Goal: Task Accomplishment & Management: Use online tool/utility

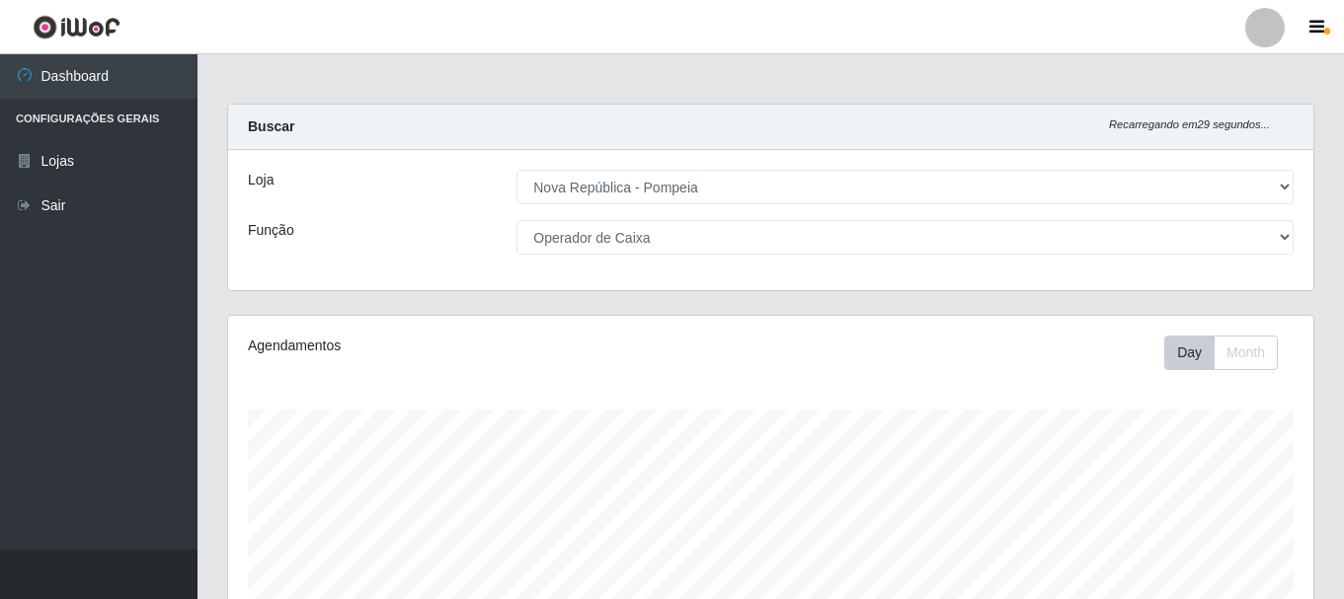
select select "64"
select select "22"
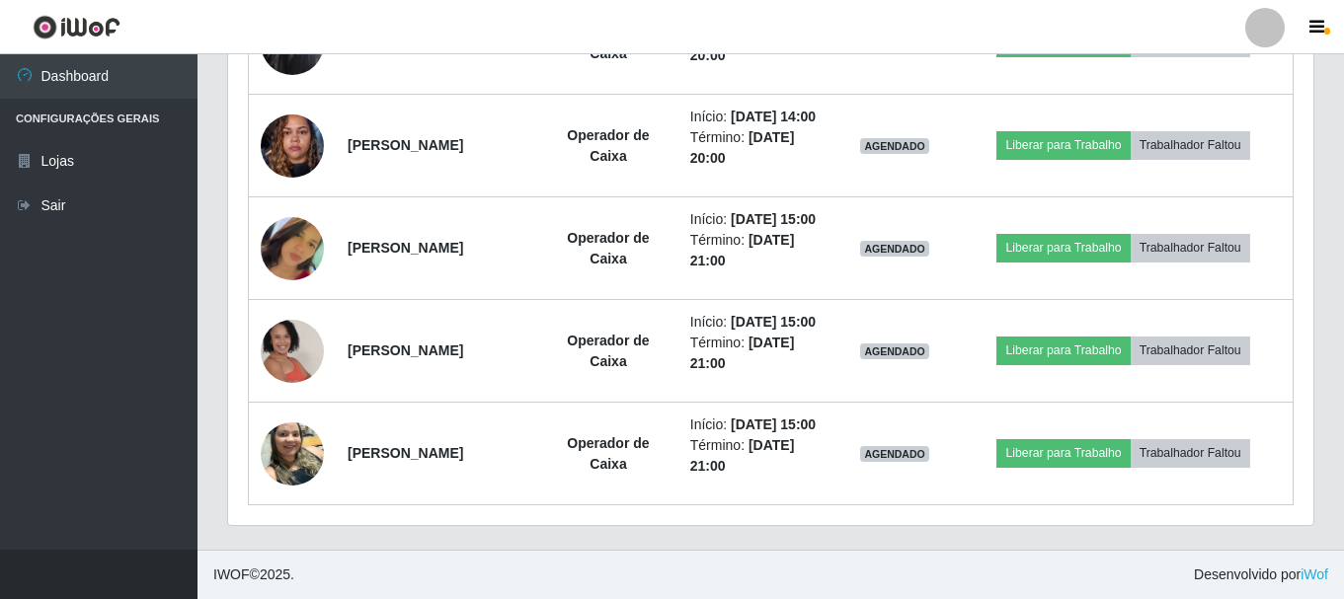
scroll to position [1185, 0]
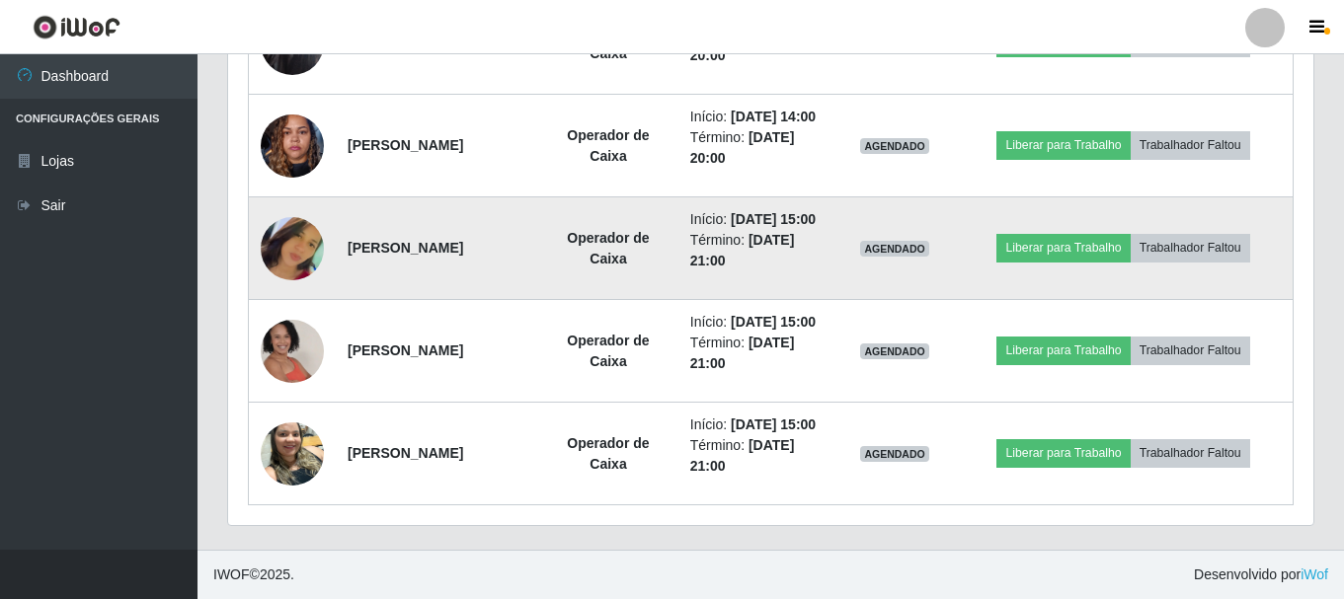
drag, startPoint x: 348, startPoint y: 228, endPoint x: 515, endPoint y: 256, distance: 169.1
click at [515, 256] on td "[PERSON_NAME]" at bounding box center [437, 248] width 202 height 103
copy strong "[PERSON_NAME]"
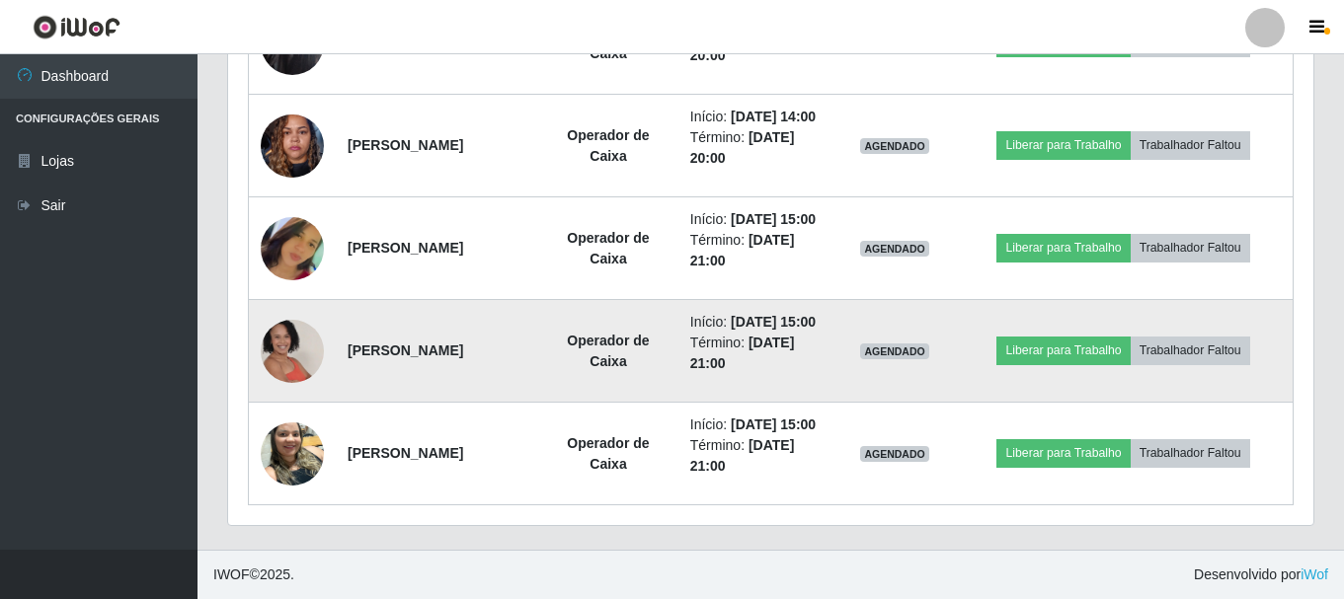
drag, startPoint x: 345, startPoint y: 362, endPoint x: 547, endPoint y: 350, distance: 202.7
click at [538, 350] on td "[PERSON_NAME]" at bounding box center [437, 351] width 202 height 103
copy strong "[PERSON_NAME]"
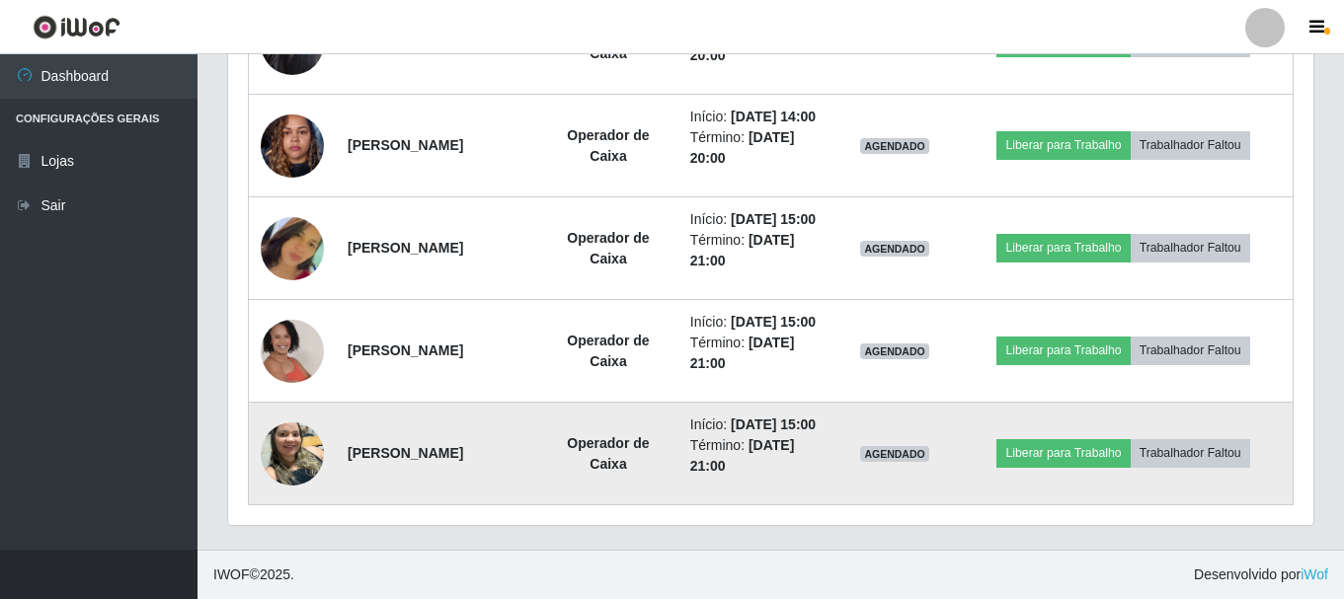
drag, startPoint x: 345, startPoint y: 487, endPoint x: 533, endPoint y: 464, distance: 189.9
click at [533, 464] on td "[PERSON_NAME]" at bounding box center [437, 454] width 202 height 103
copy strong "[PERSON_NAME]"
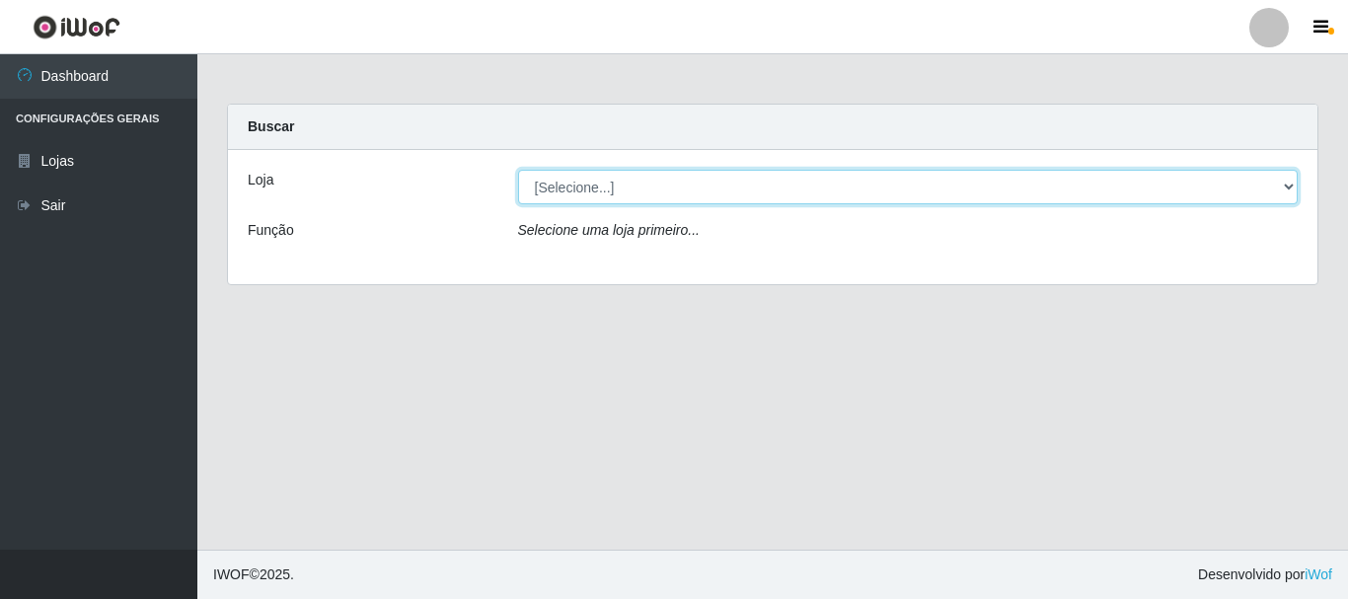
click at [581, 189] on select "[Selecione...] [GEOGRAPHIC_DATA] [GEOGRAPHIC_DATA]" at bounding box center [908, 187] width 781 height 35
select select "64"
click at [518, 170] on select "[Selecione...] [GEOGRAPHIC_DATA] [GEOGRAPHIC_DATA]" at bounding box center [908, 187] width 781 height 35
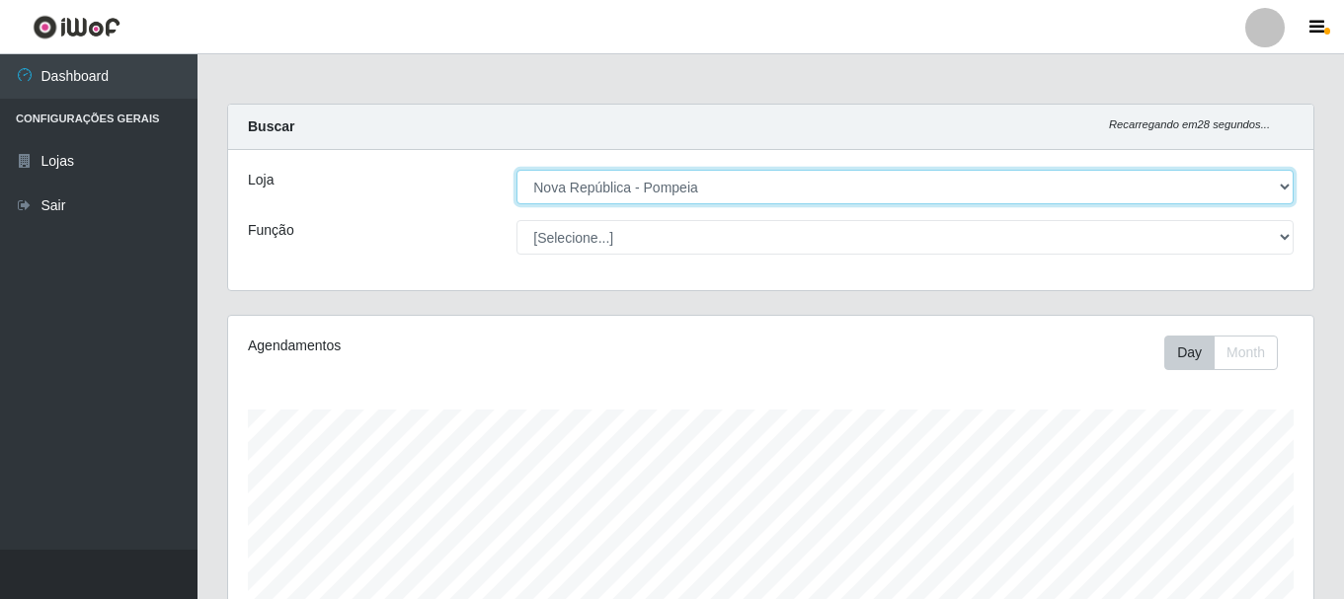
scroll to position [410, 1085]
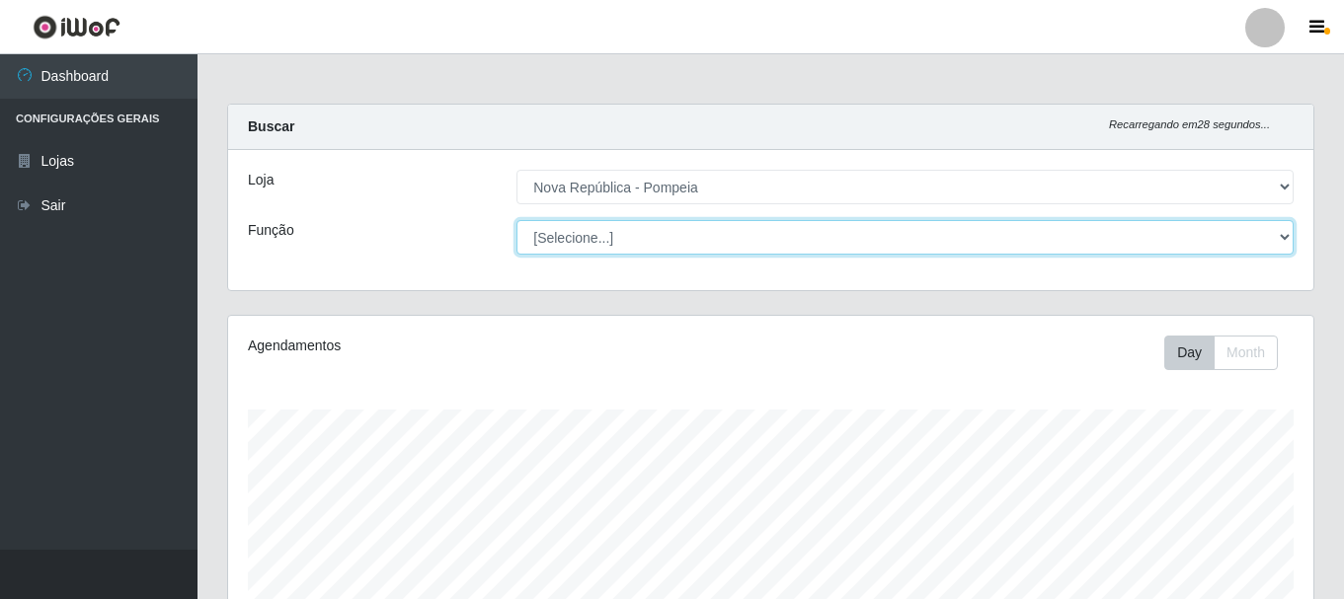
click at [596, 226] on select "[Selecione...] Balconista Operador de Caixa Recepcionista Repositor" at bounding box center [904, 237] width 777 height 35
select select "22"
click at [516, 220] on select "[Selecione...] Balconista Operador de Caixa Recepcionista Repositor" at bounding box center [904, 237] width 777 height 35
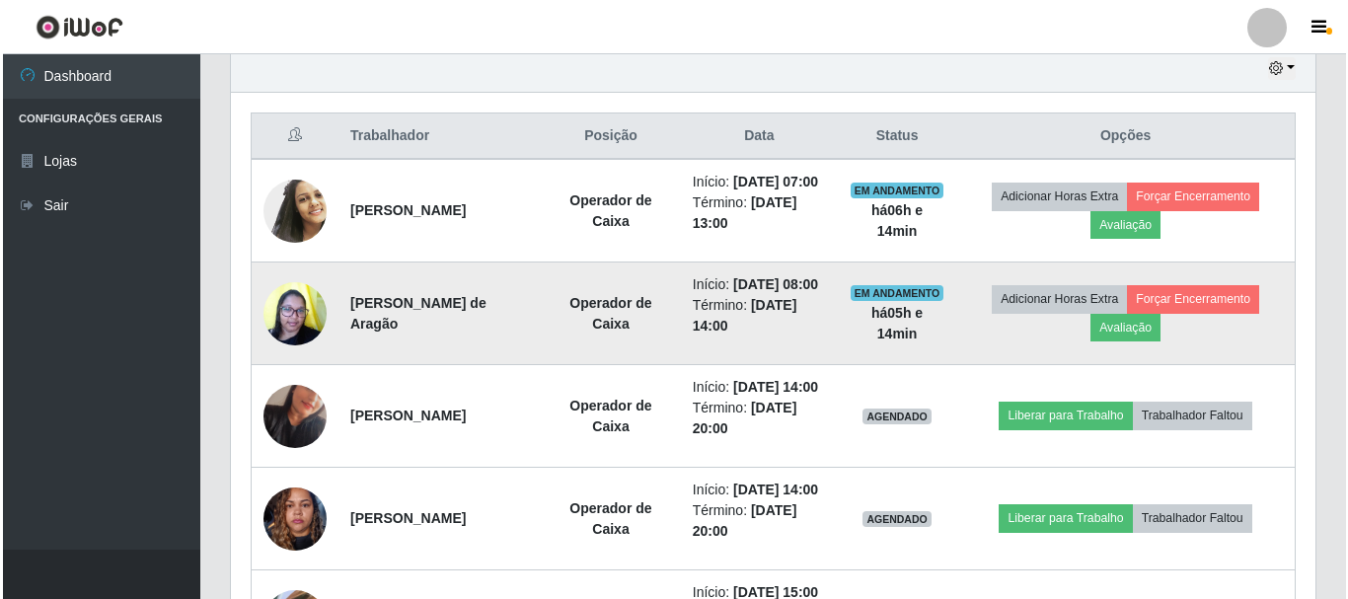
scroll to position [790, 0]
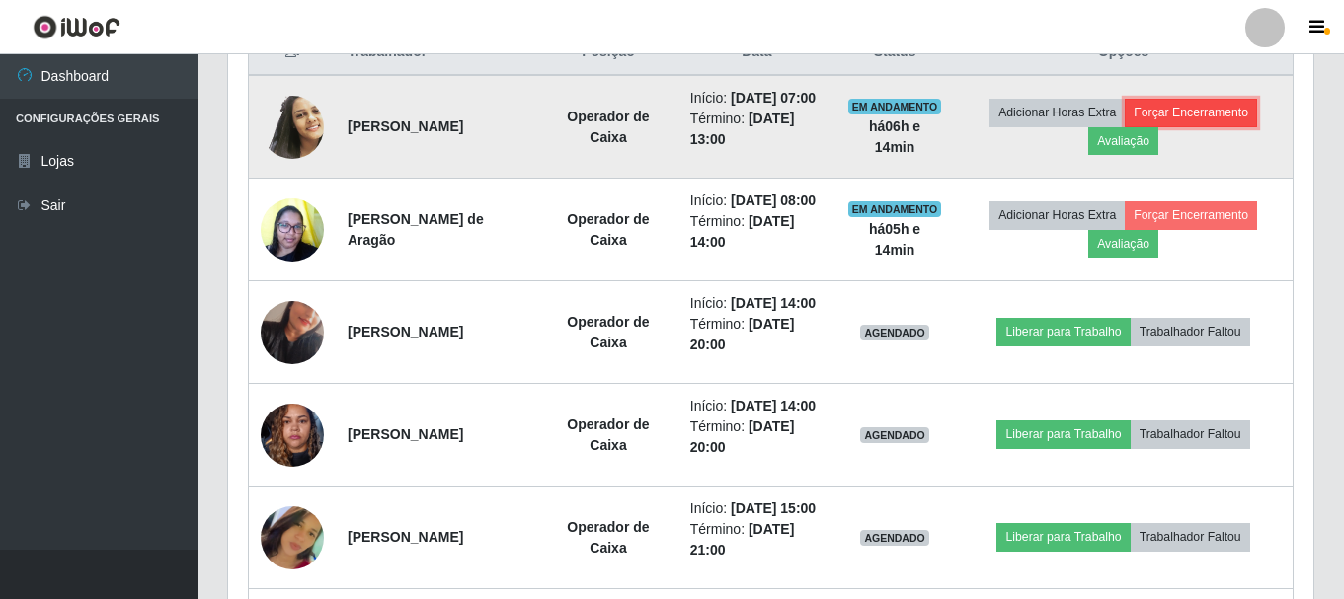
click at [1181, 116] on button "Forçar Encerramento" at bounding box center [1190, 113] width 132 height 28
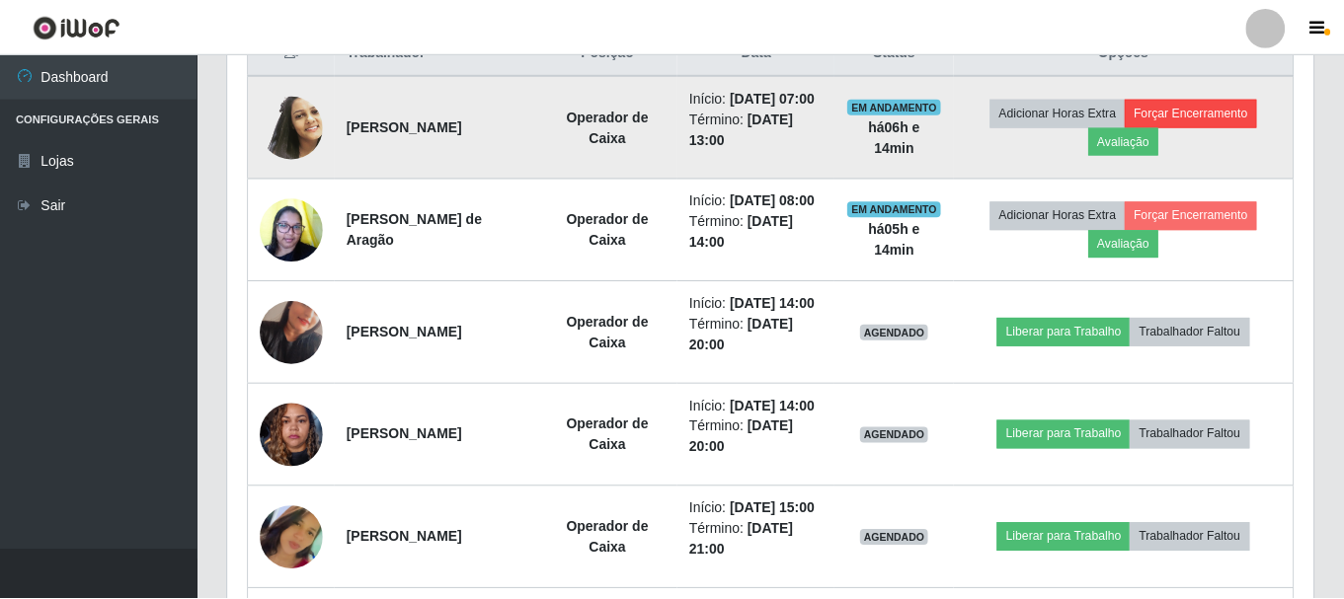
scroll to position [410, 1075]
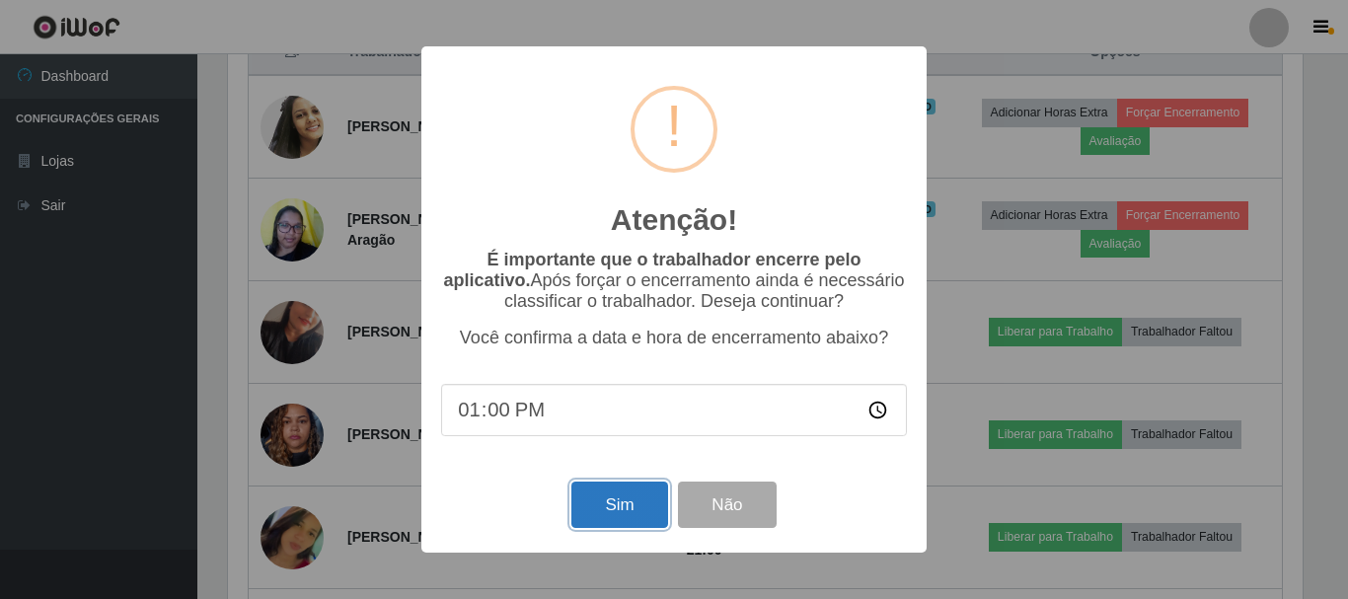
click at [582, 488] on button "Sim" at bounding box center [620, 505] width 96 height 46
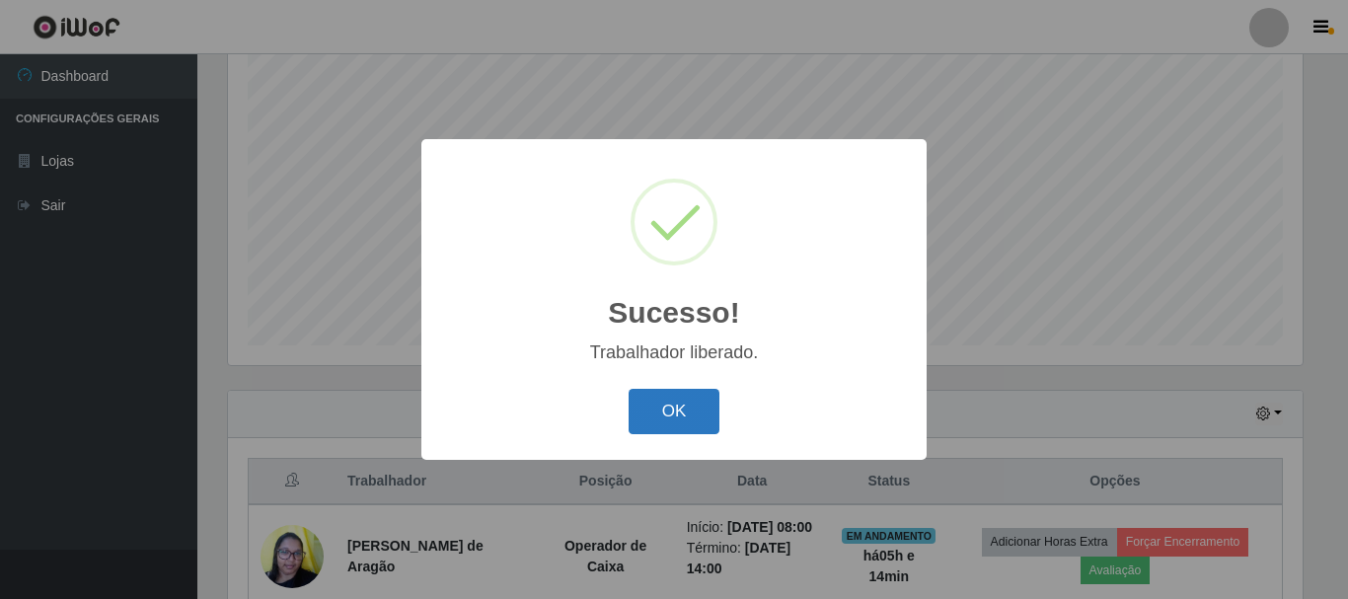
click at [664, 399] on button "OK" at bounding box center [675, 412] width 92 height 46
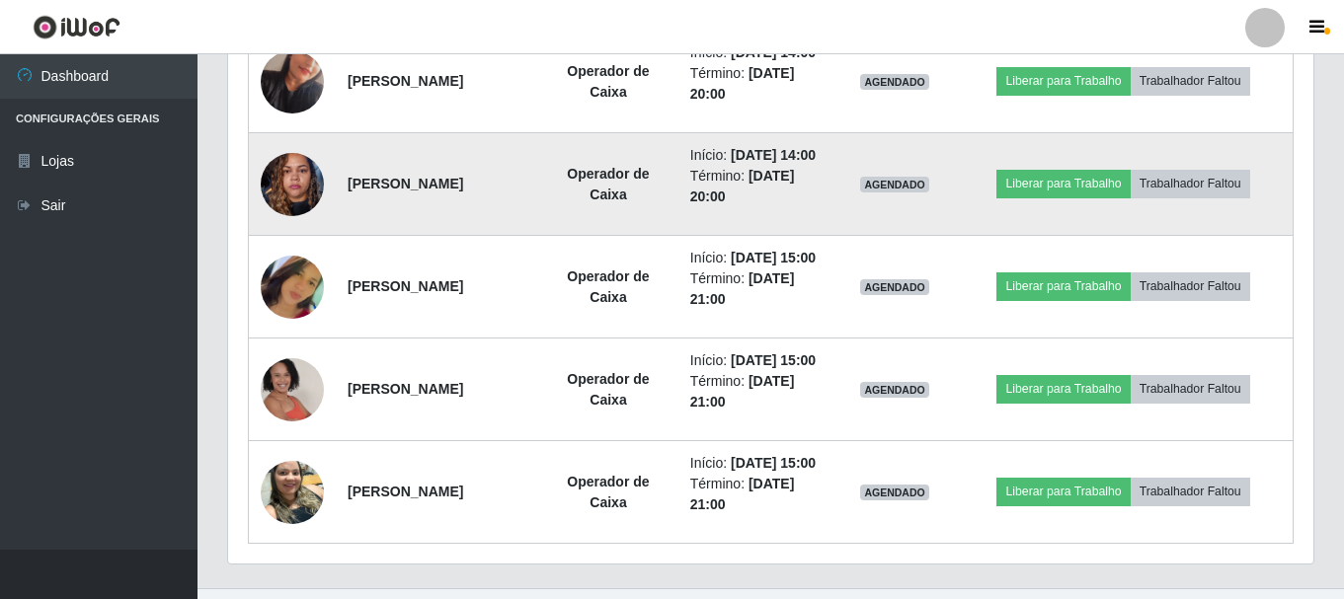
scroll to position [903, 0]
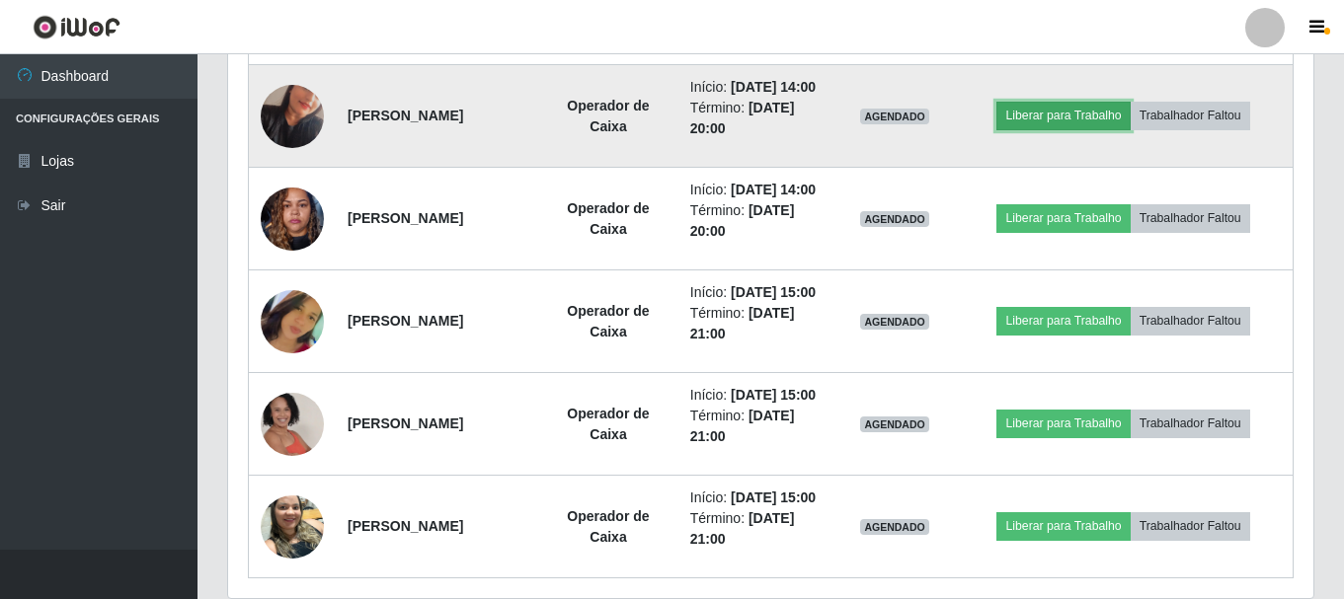
click at [1060, 129] on button "Liberar para Trabalho" at bounding box center [1062, 116] width 133 height 28
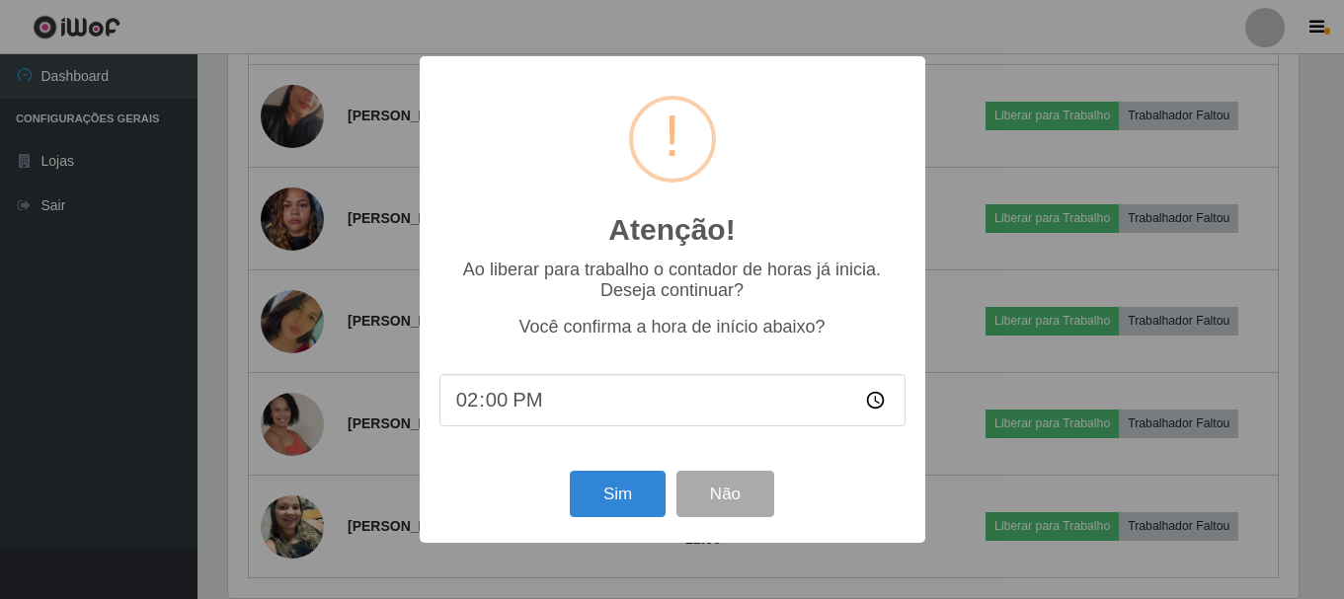
scroll to position [410, 1075]
click at [602, 494] on button "Sim" at bounding box center [620, 494] width 96 height 46
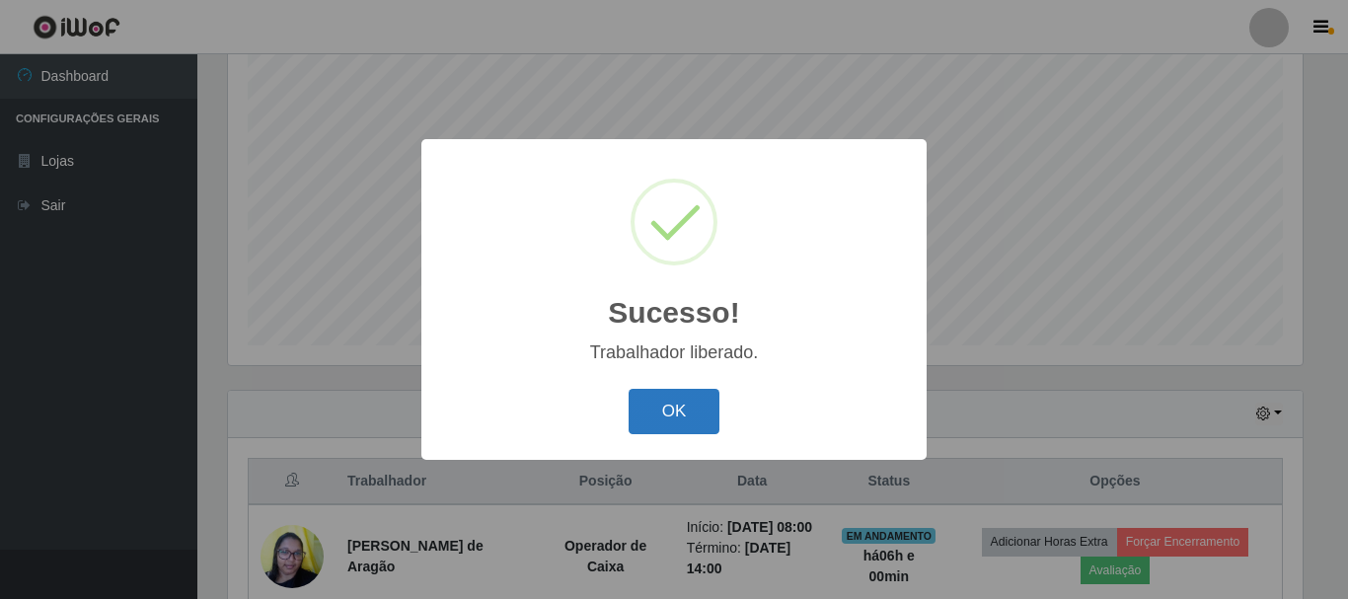
click at [649, 403] on button "OK" at bounding box center [675, 412] width 92 height 46
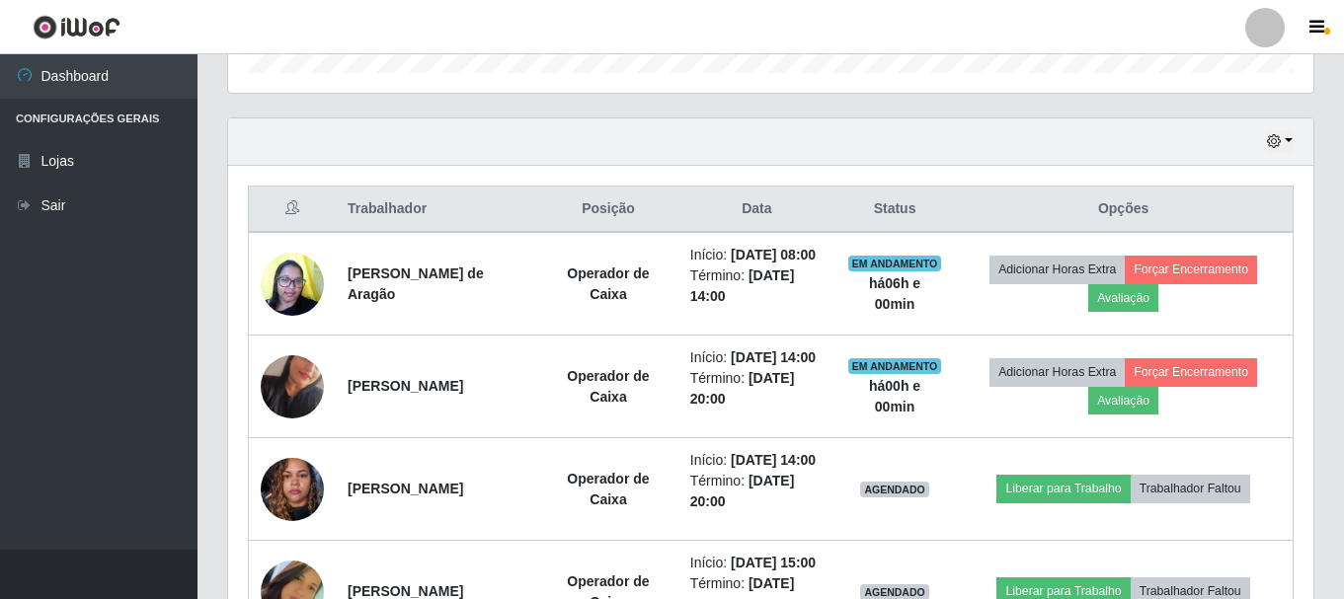
scroll to position [953, 0]
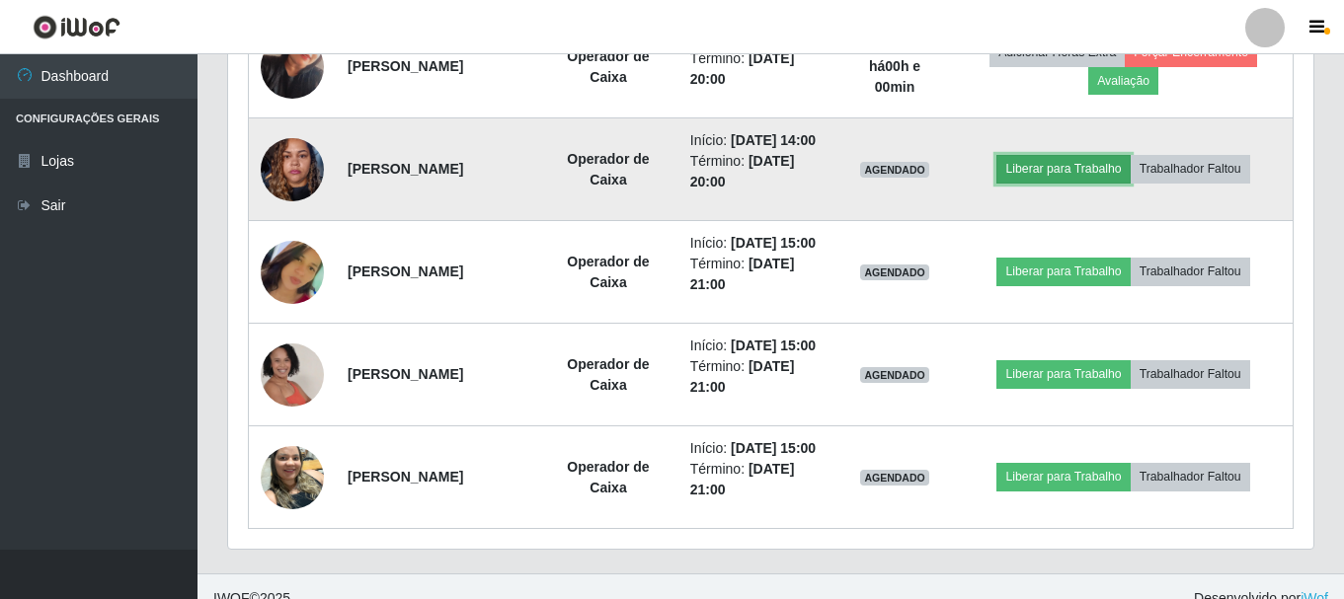
click at [1039, 183] on button "Liberar para Trabalho" at bounding box center [1062, 169] width 133 height 28
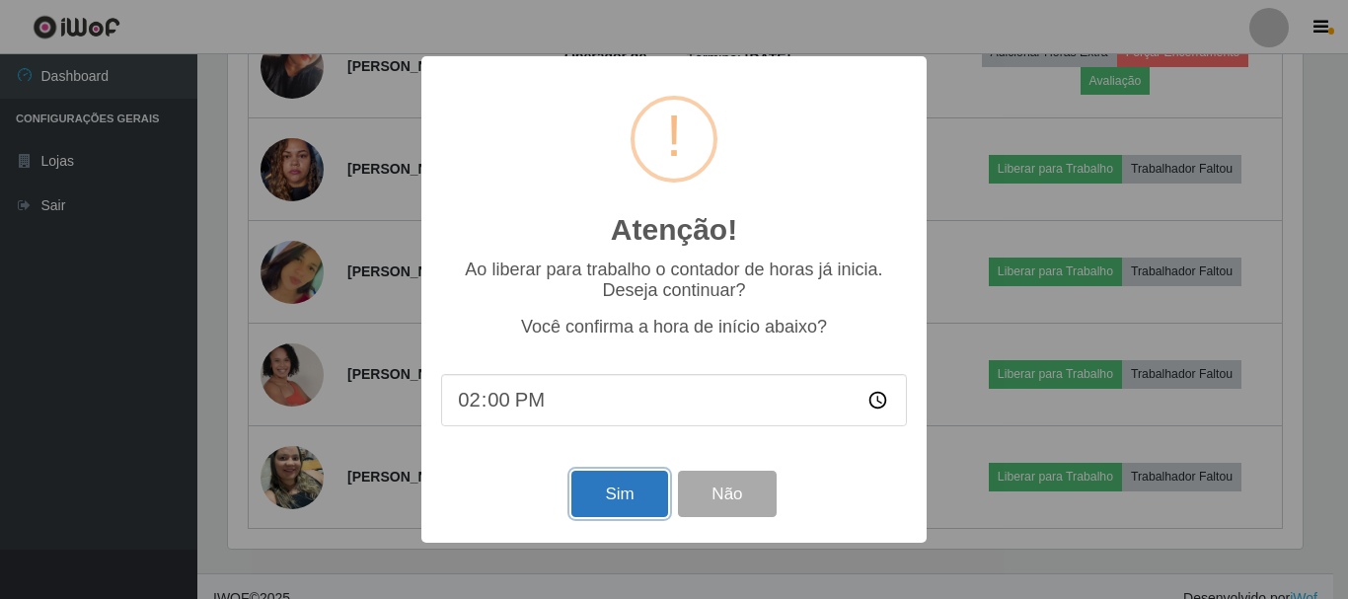
click at [597, 487] on button "Sim" at bounding box center [620, 494] width 96 height 46
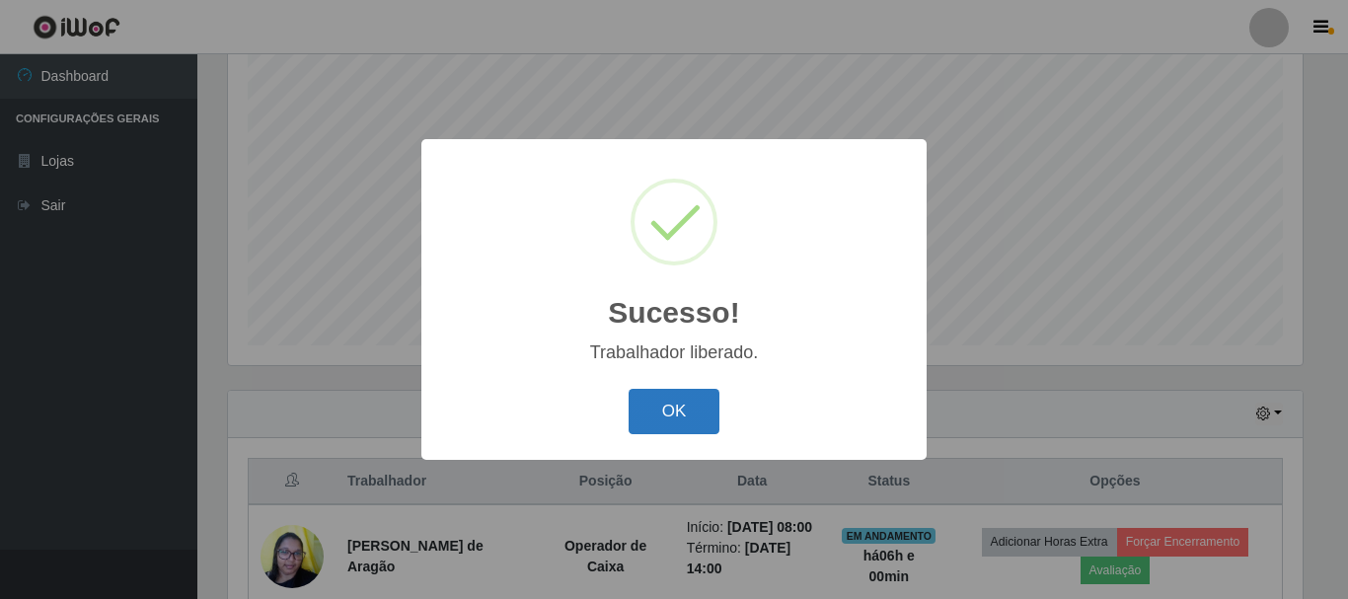
click at [664, 425] on button "OK" at bounding box center [675, 412] width 92 height 46
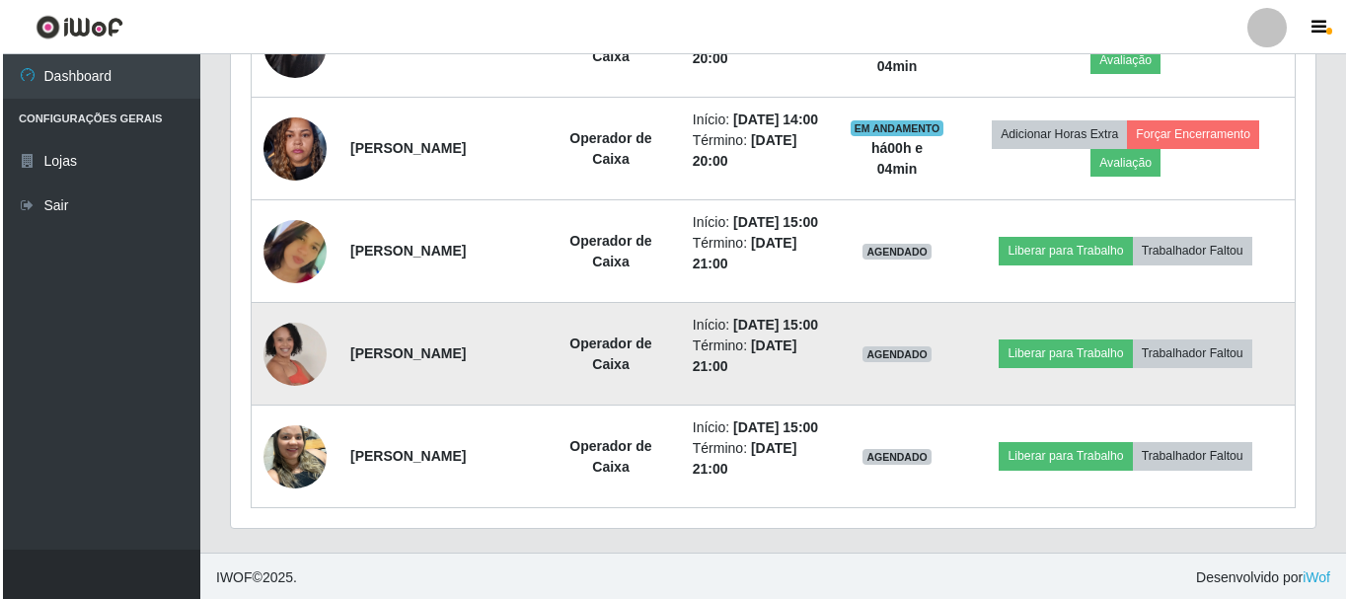
scroll to position [805, 0]
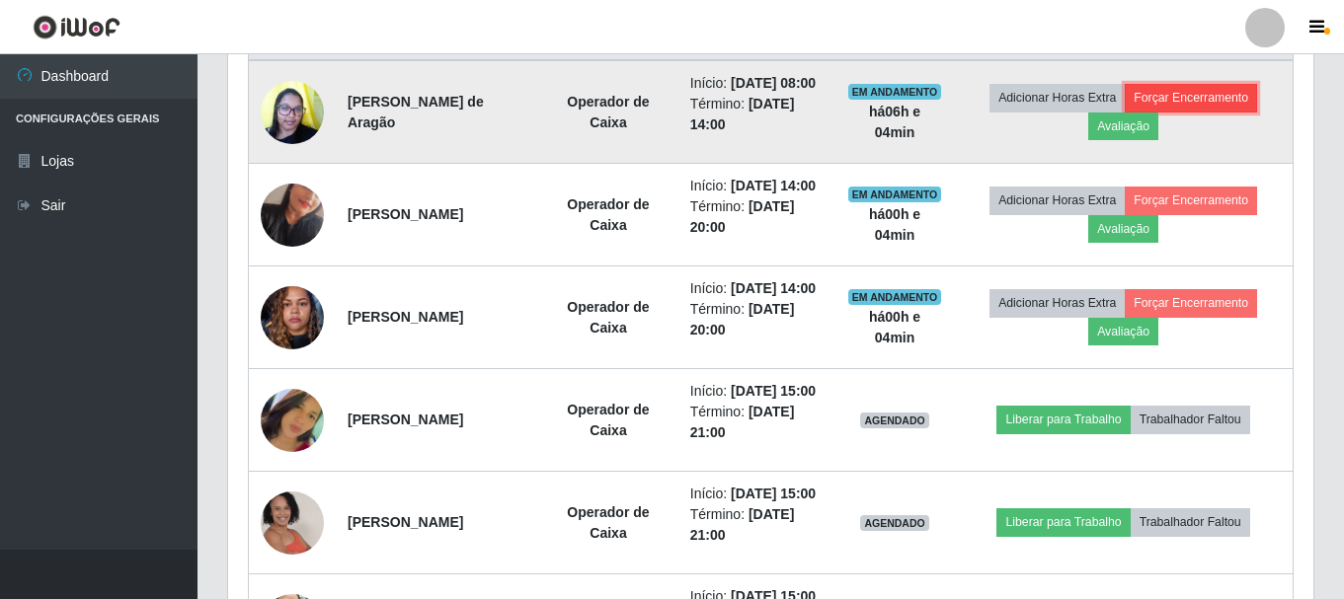
click at [1196, 106] on button "Forçar Encerramento" at bounding box center [1190, 98] width 132 height 28
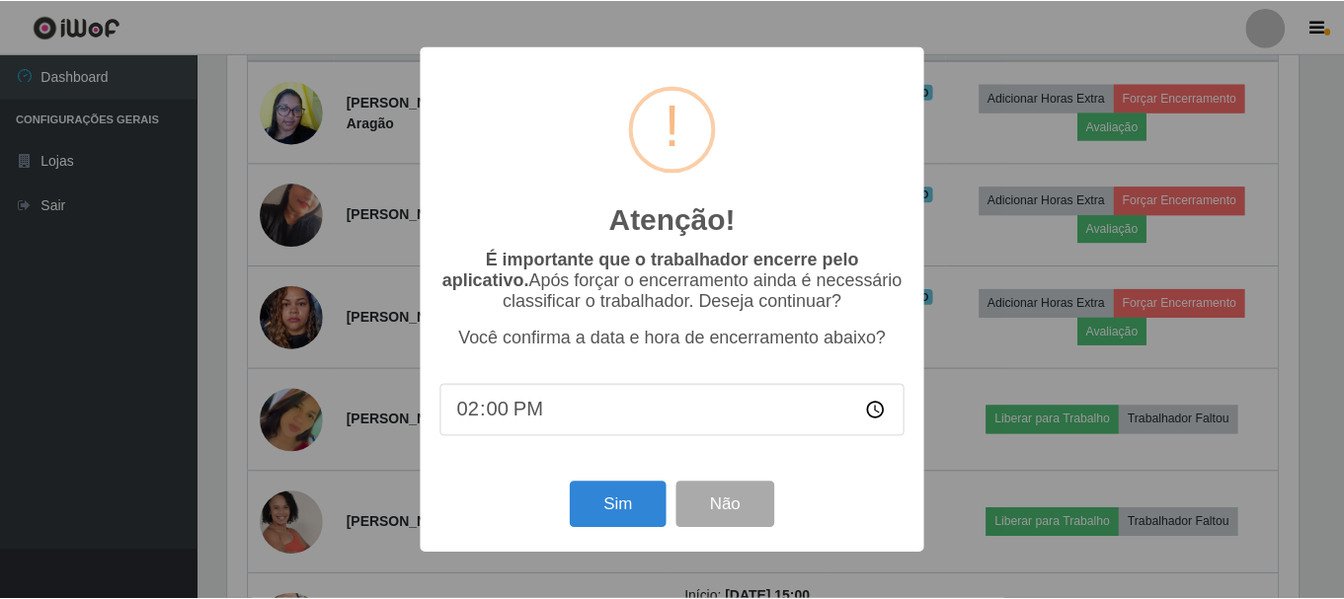
scroll to position [410, 1075]
click at [610, 509] on button "Sim" at bounding box center [620, 505] width 96 height 46
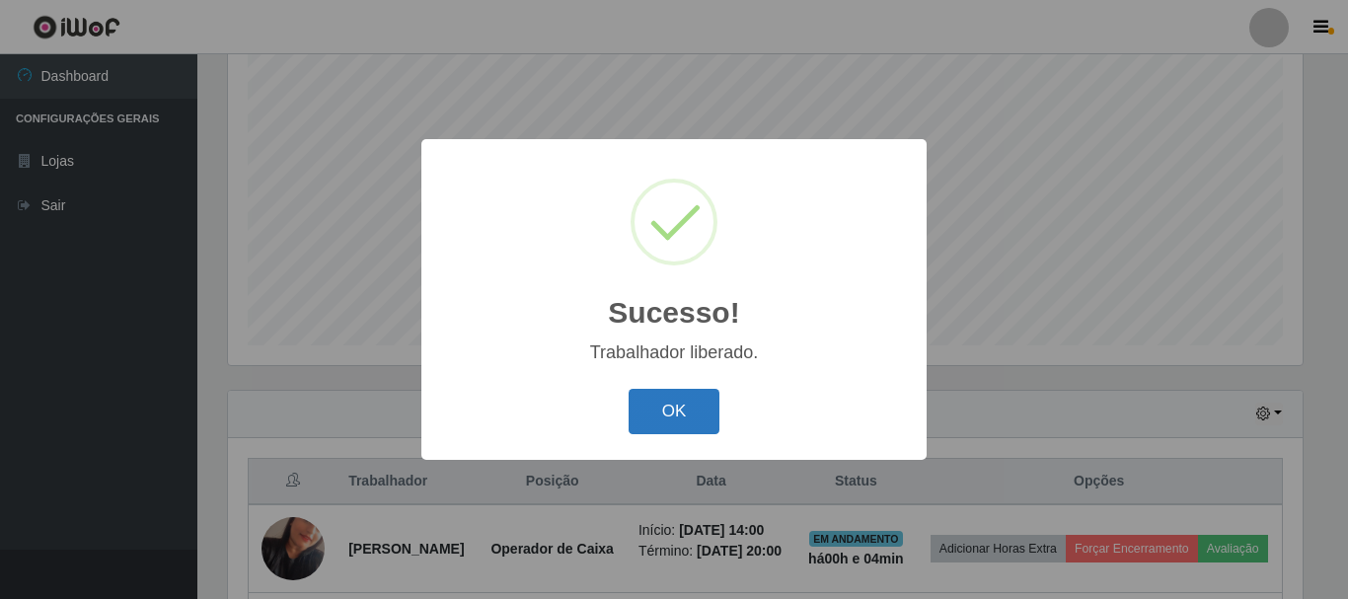
click at [668, 415] on button "OK" at bounding box center [675, 412] width 92 height 46
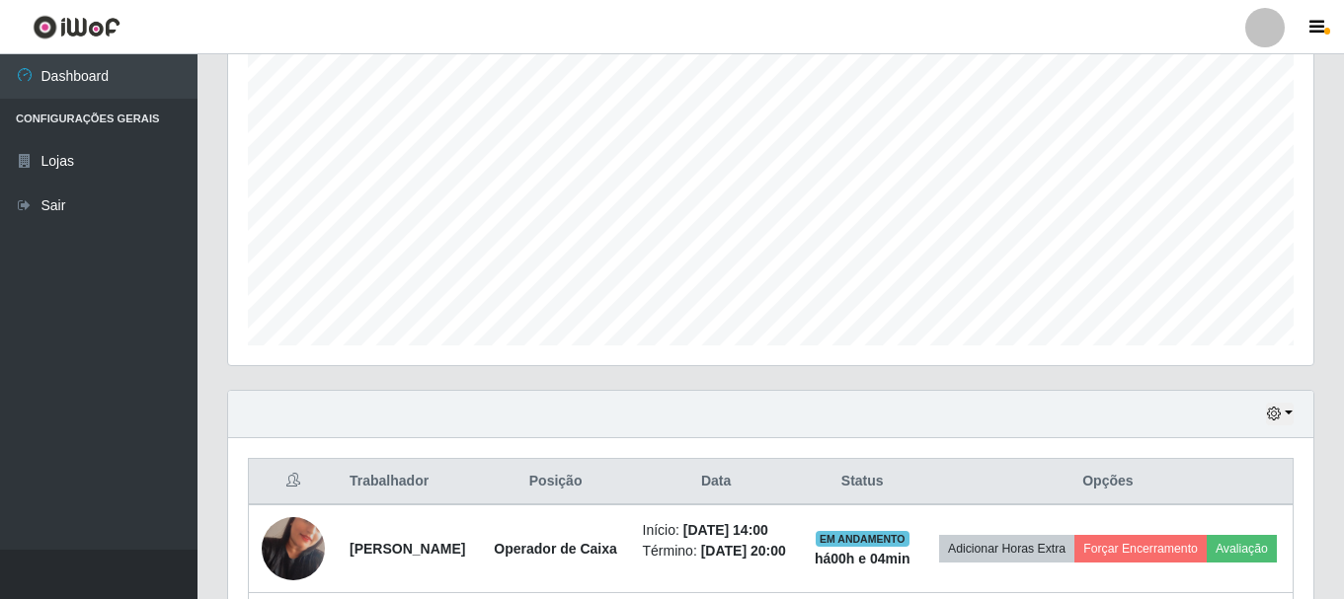
scroll to position [755, 0]
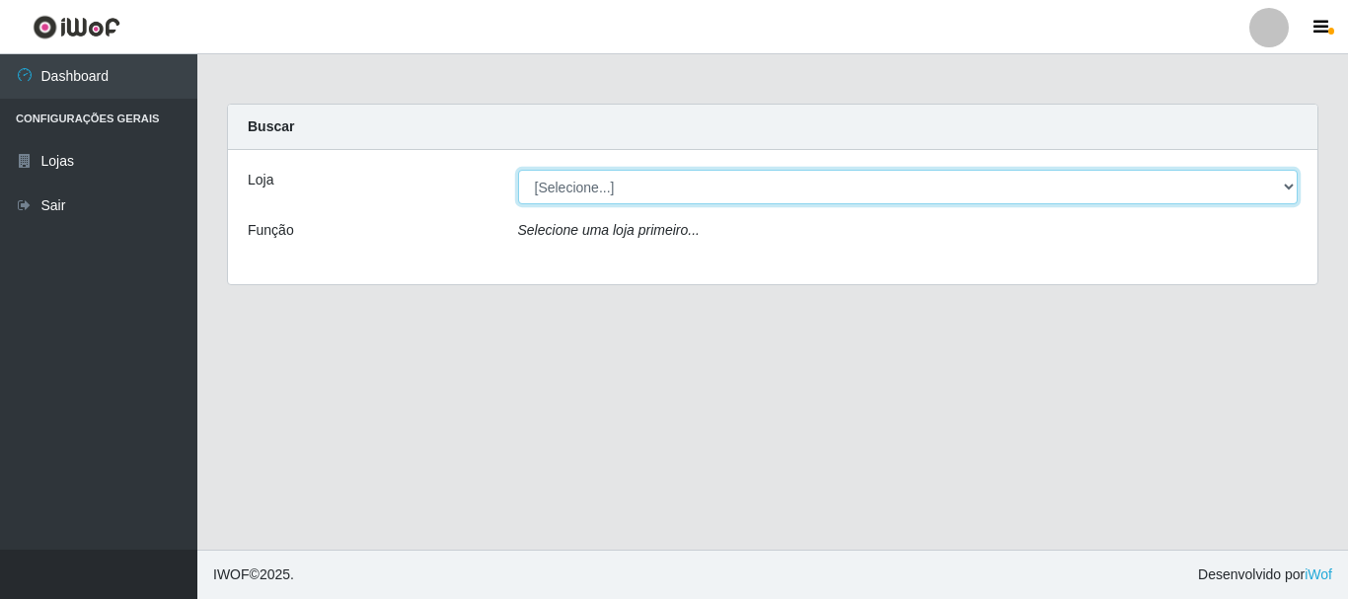
click at [1289, 181] on select "[Selecione...] [GEOGRAPHIC_DATA] [GEOGRAPHIC_DATA]" at bounding box center [908, 187] width 781 height 35
select select "64"
click at [518, 170] on select "[Selecione...] [GEOGRAPHIC_DATA] [GEOGRAPHIC_DATA]" at bounding box center [908, 187] width 781 height 35
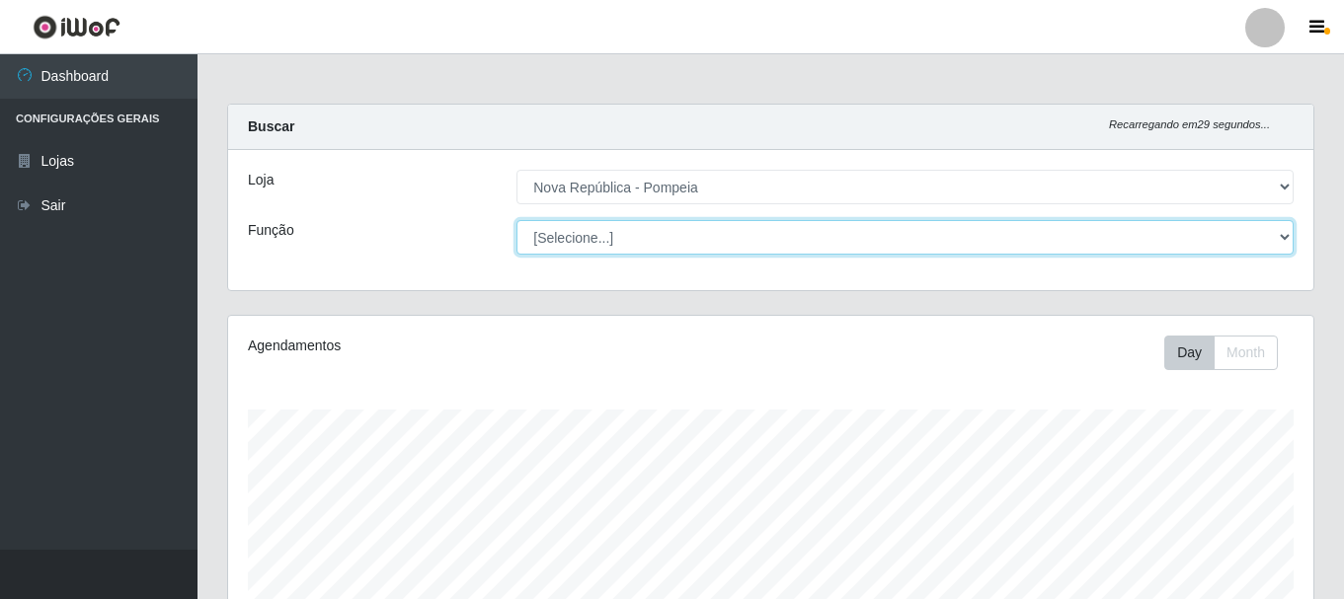
scroll to position [410, 1085]
click at [1281, 232] on select "[Selecione...] Balconista Operador de Caixa Recepcionista Repositor" at bounding box center [904, 237] width 777 height 35
select select "22"
click at [516, 220] on select "[Selecione...] Balconista Operador de Caixa Recepcionista Repositor" at bounding box center [904, 237] width 777 height 35
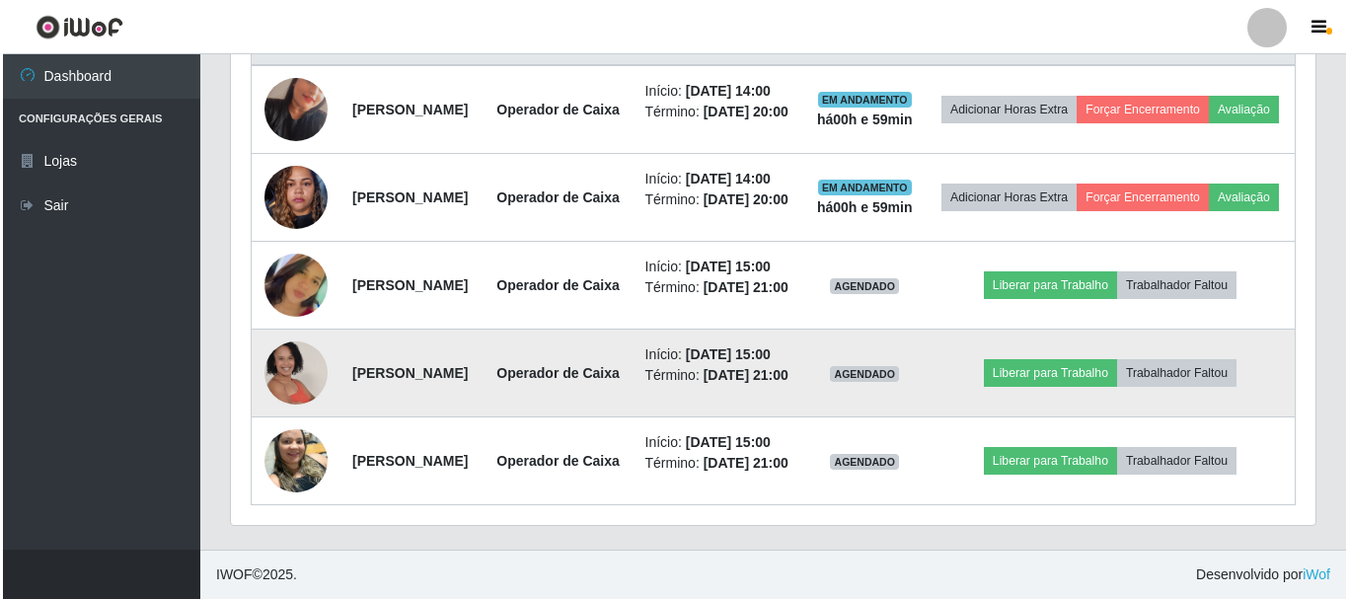
scroll to position [920, 0]
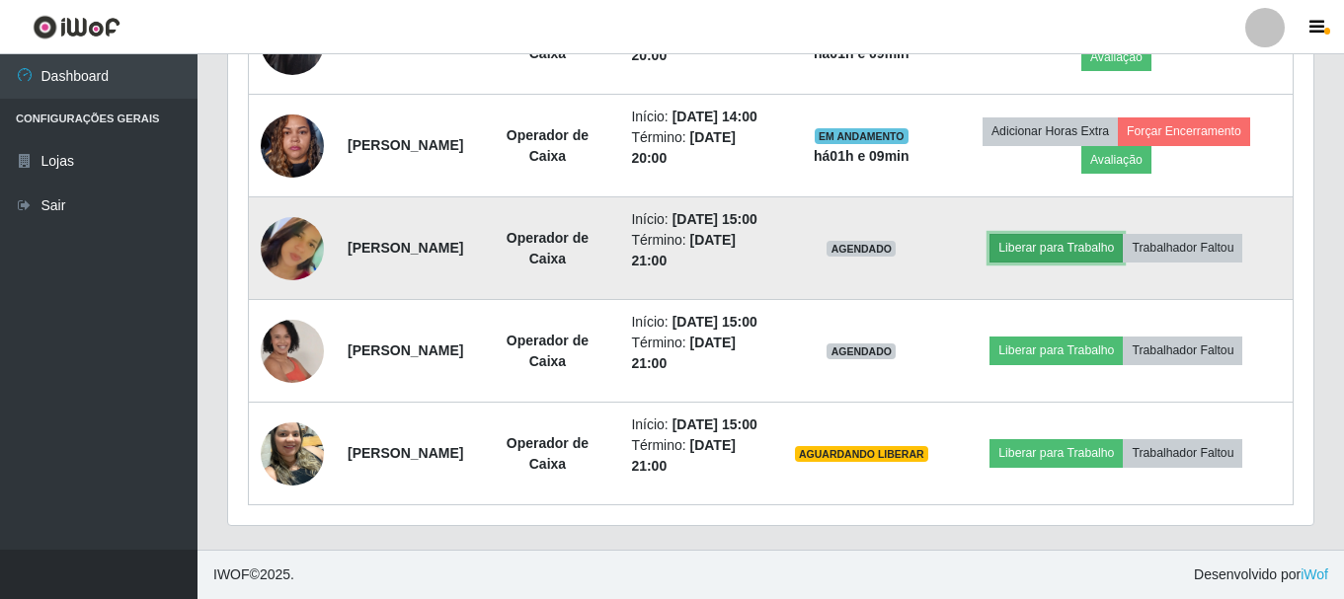
click at [1074, 251] on button "Liberar para Trabalho" at bounding box center [1055, 248] width 133 height 28
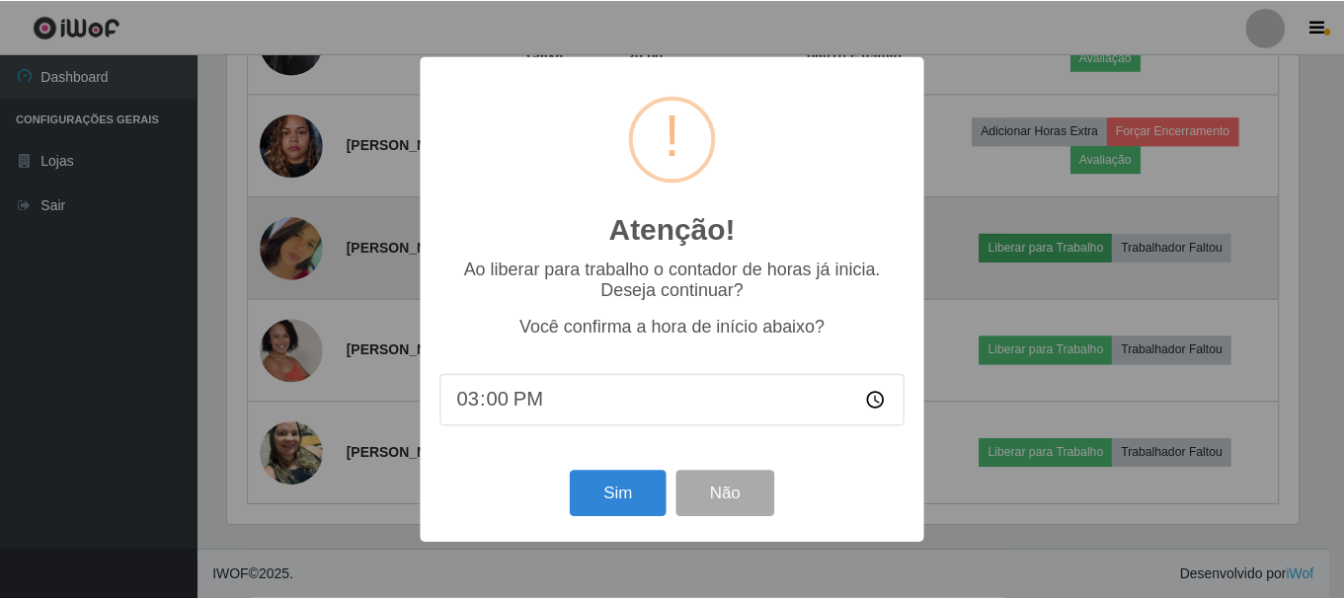
scroll to position [410, 1075]
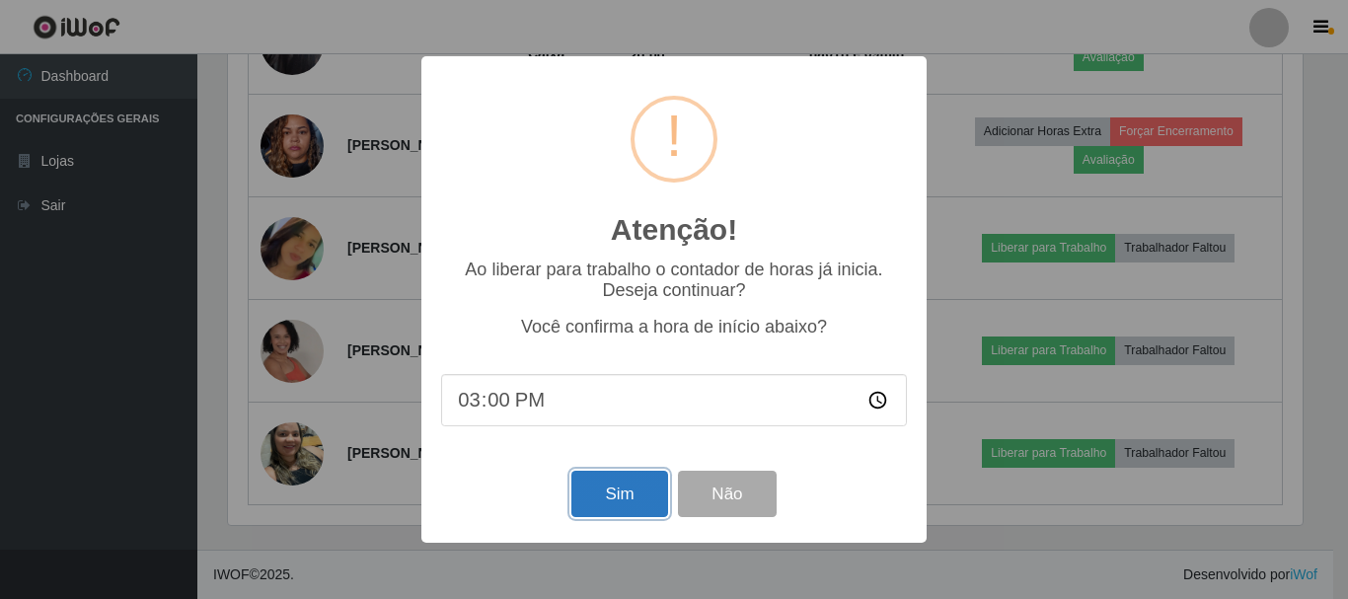
click at [639, 499] on button "Sim" at bounding box center [620, 494] width 96 height 46
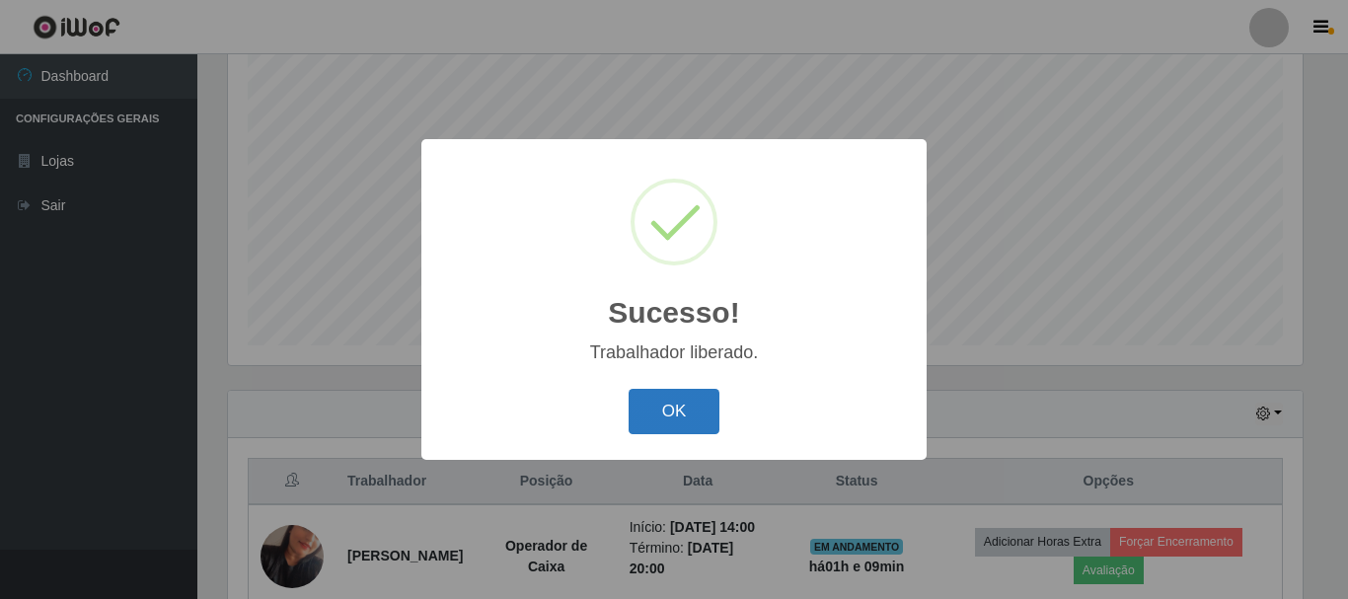
click at [703, 423] on button "OK" at bounding box center [675, 412] width 92 height 46
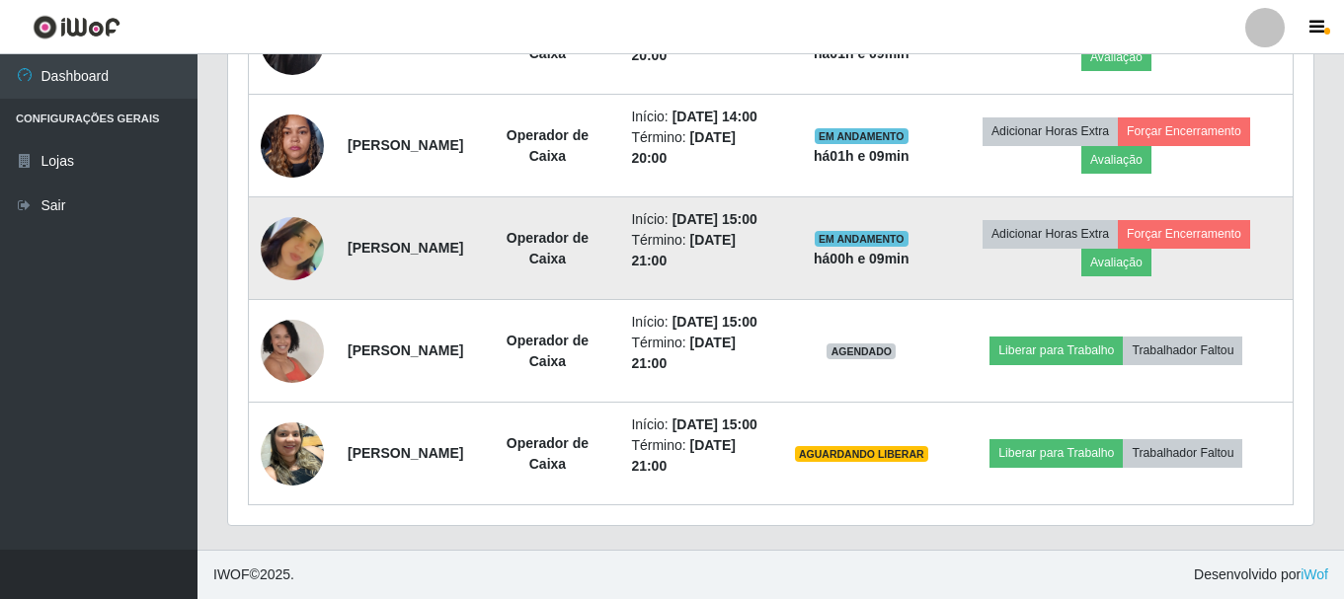
scroll to position [953, 0]
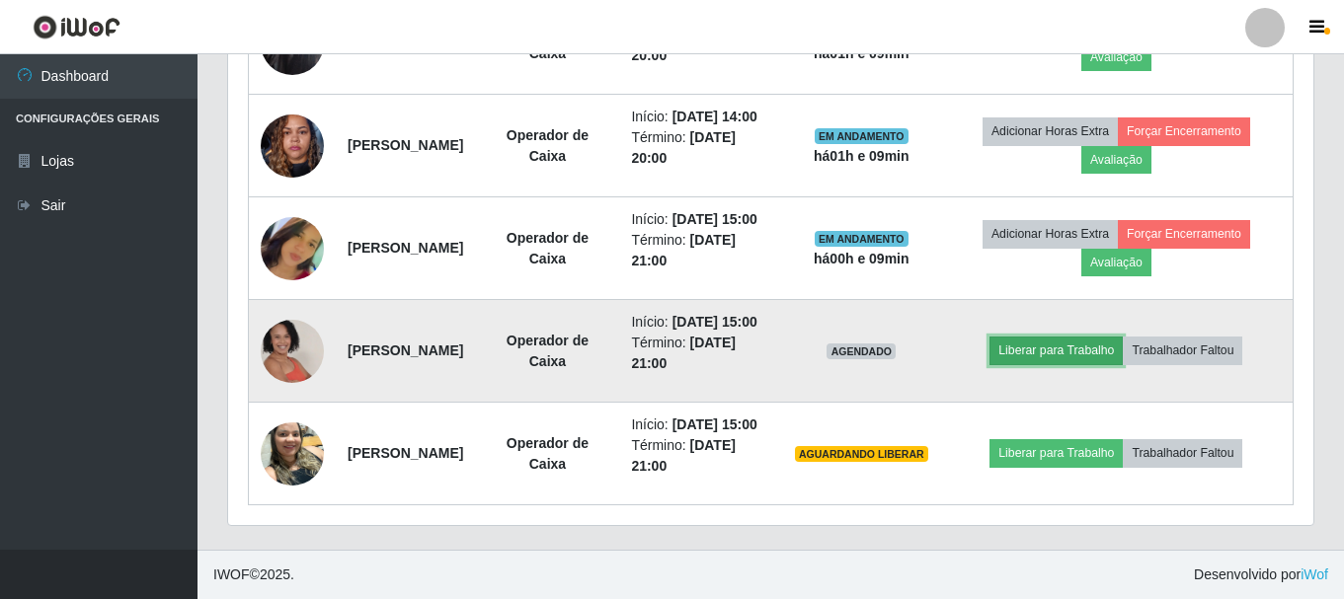
click at [1033, 339] on button "Liberar para Trabalho" at bounding box center [1055, 351] width 133 height 28
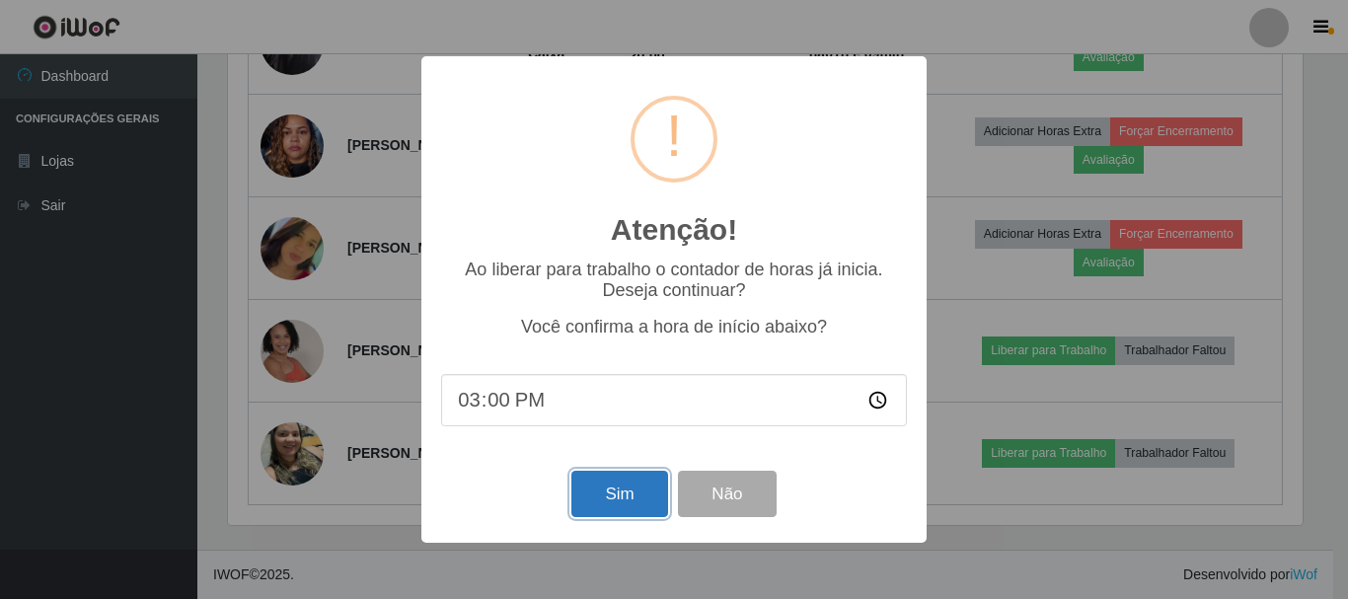
click at [652, 495] on button "Sim" at bounding box center [620, 494] width 96 height 46
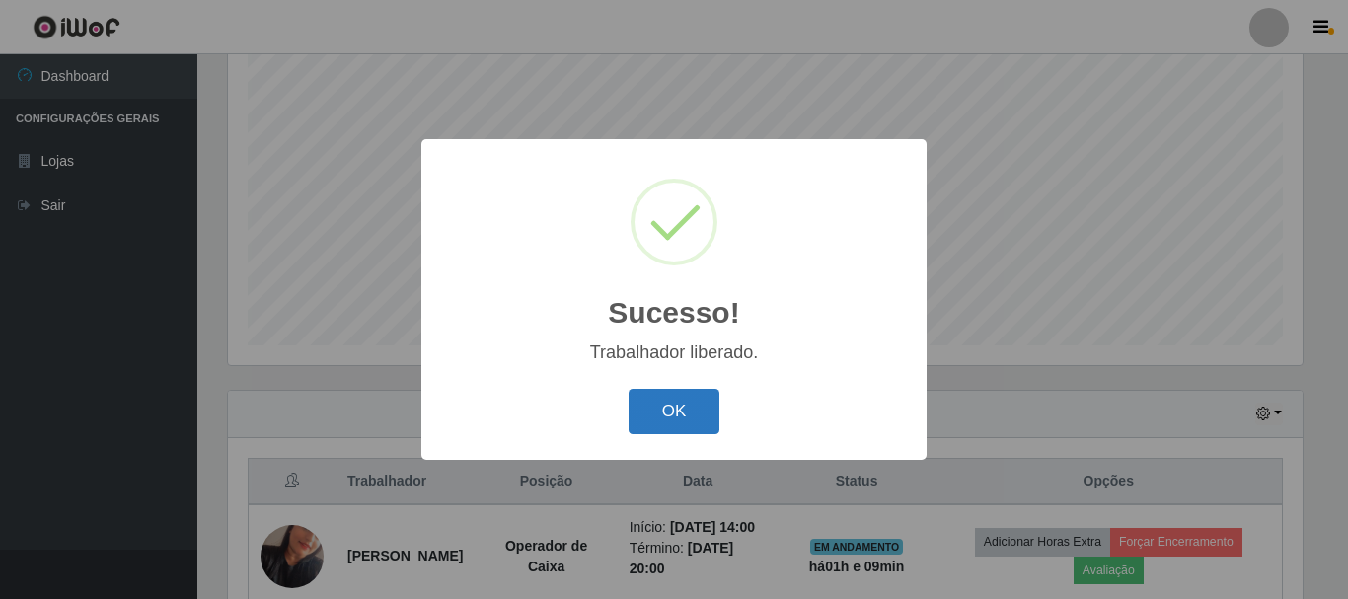
click at [695, 415] on button "OK" at bounding box center [675, 412] width 92 height 46
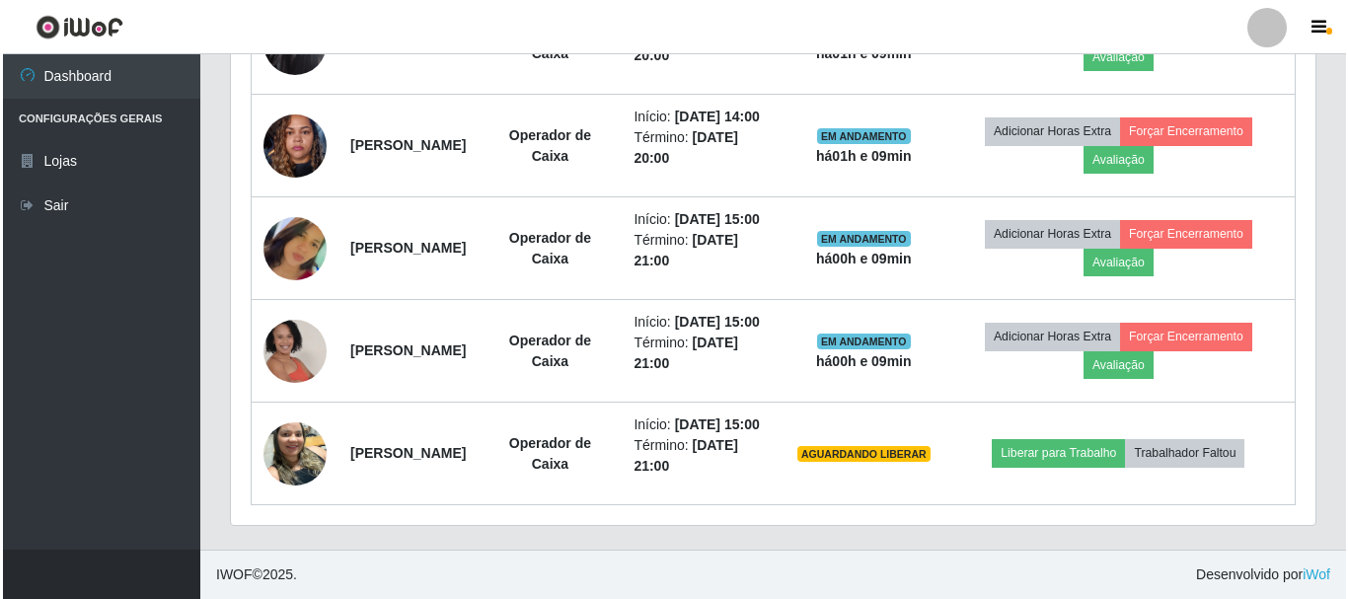
scroll to position [977, 0]
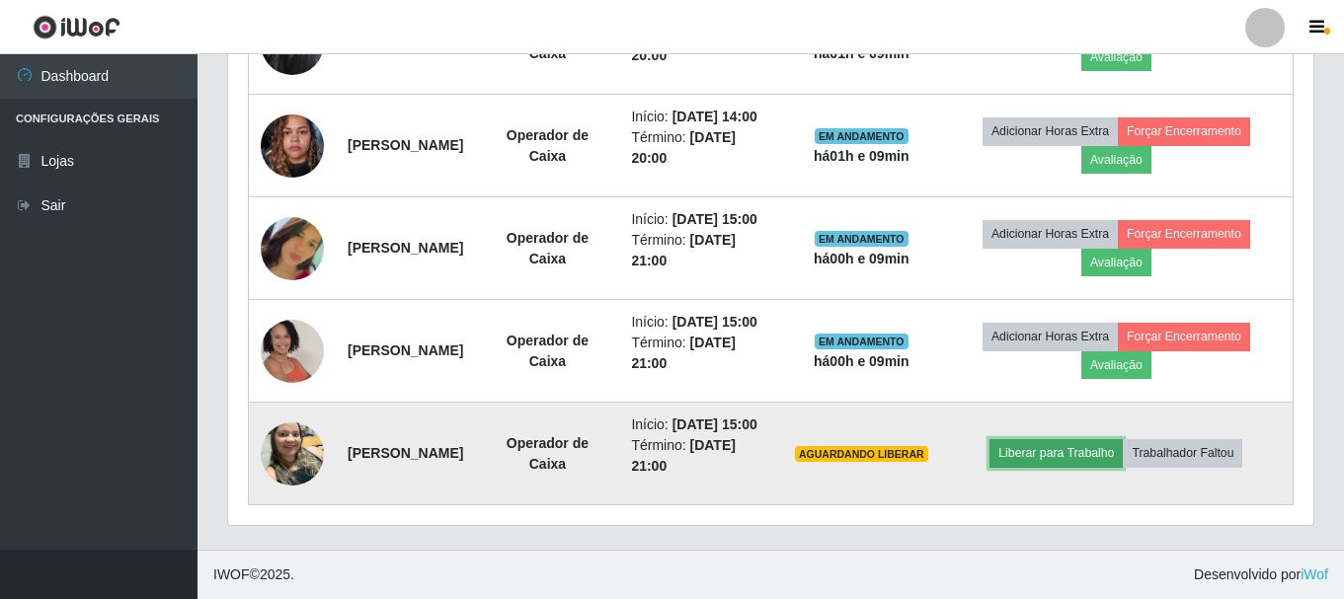
click at [1109, 444] on button "Liberar para Trabalho" at bounding box center [1055, 453] width 133 height 28
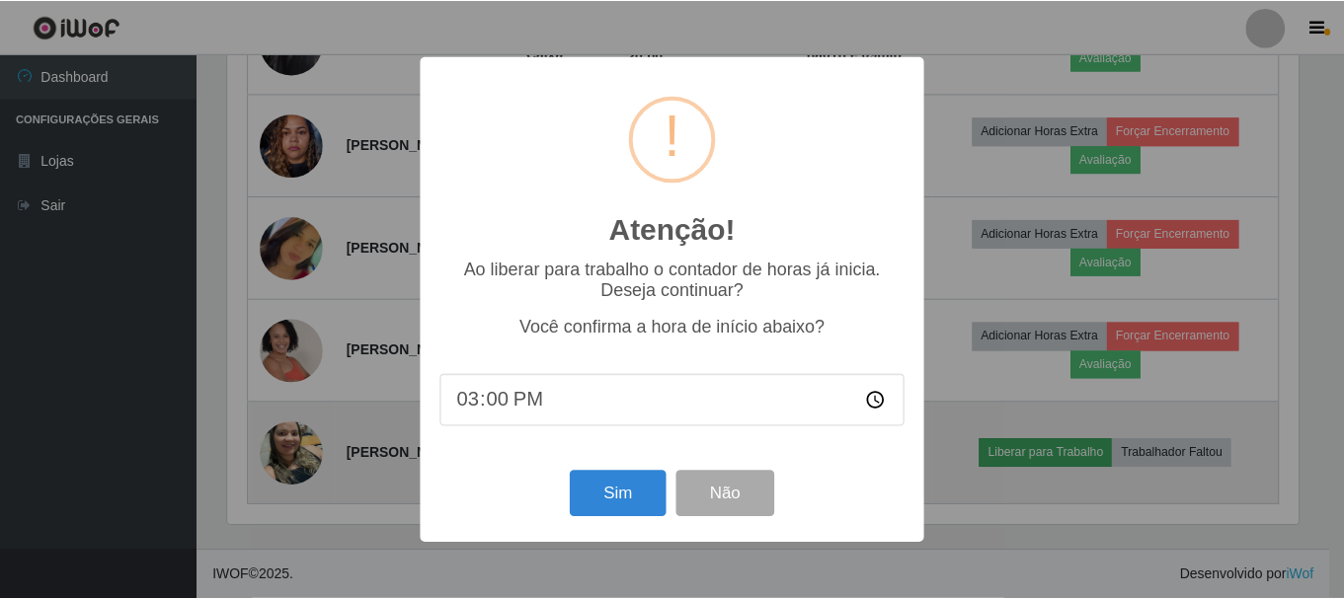
scroll to position [410, 1075]
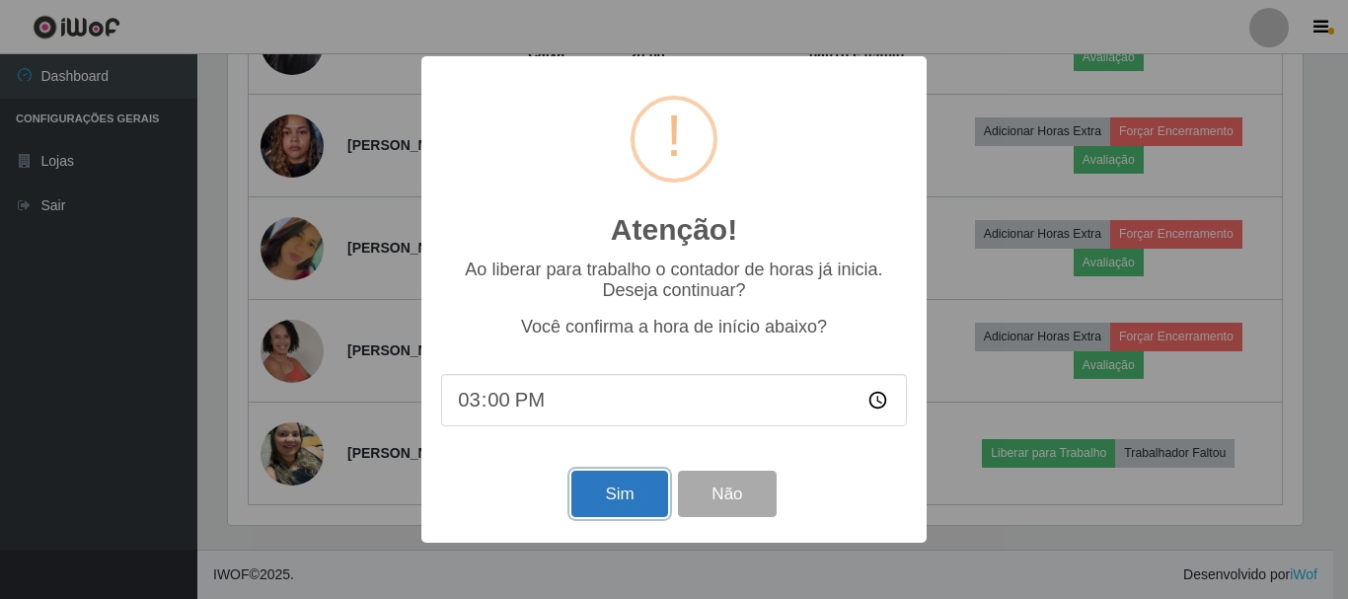
click at [627, 501] on button "Sim" at bounding box center [620, 494] width 96 height 46
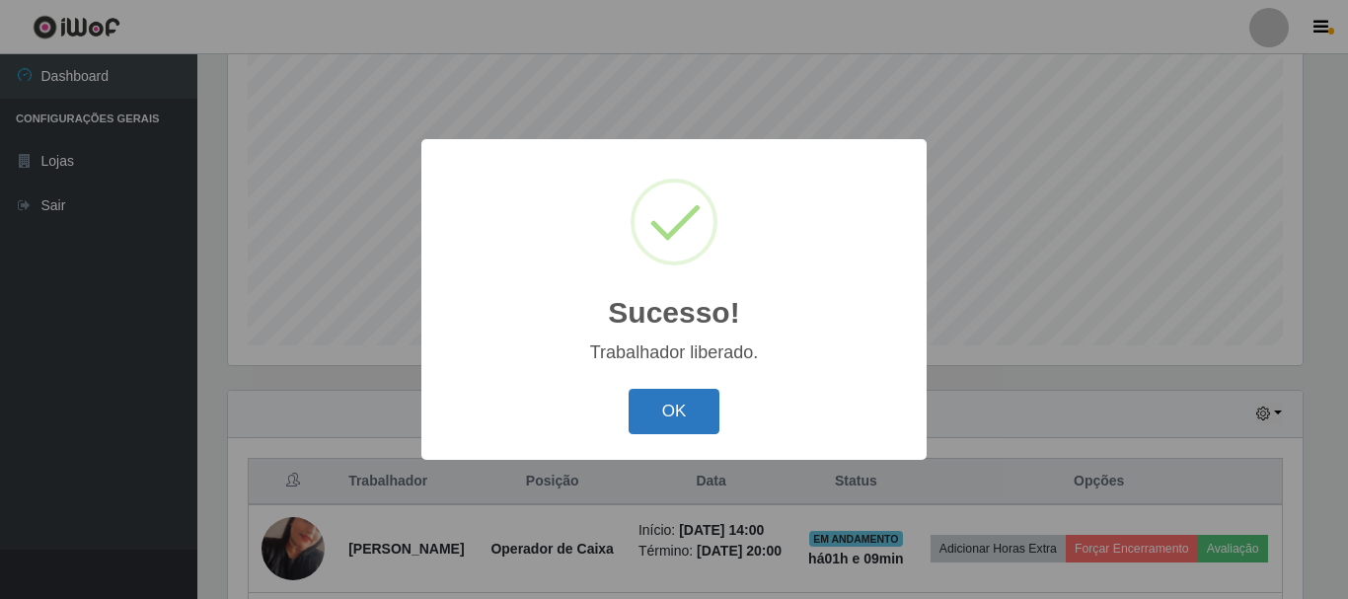
click at [655, 406] on button "OK" at bounding box center [675, 412] width 92 height 46
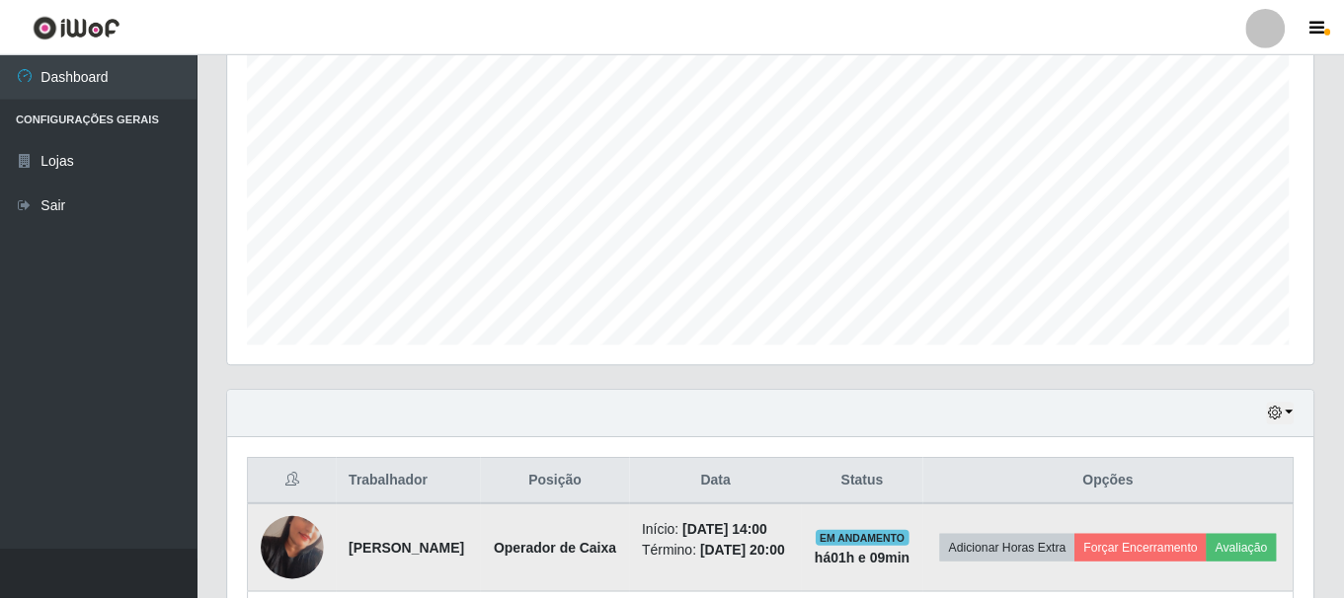
scroll to position [0, 0]
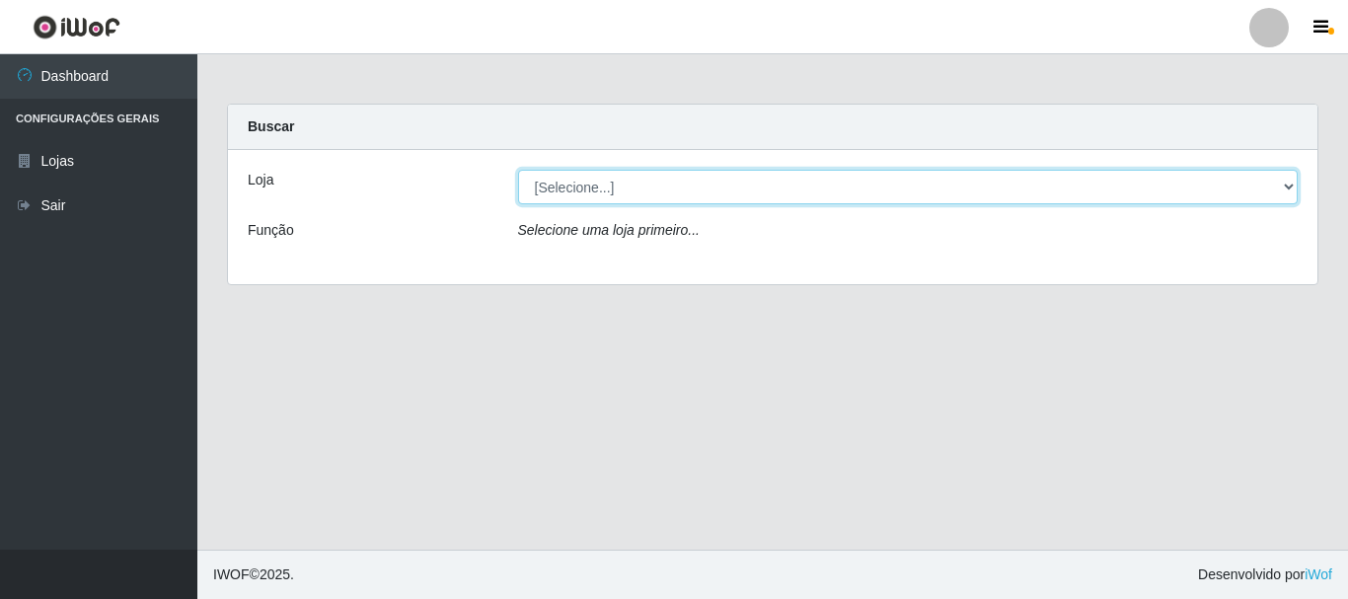
click at [565, 189] on select "[Selecione...] [GEOGRAPHIC_DATA] [GEOGRAPHIC_DATA]" at bounding box center [908, 187] width 781 height 35
select select "64"
click at [518, 170] on select "[Selecione...] [GEOGRAPHIC_DATA] [GEOGRAPHIC_DATA]" at bounding box center [908, 187] width 781 height 35
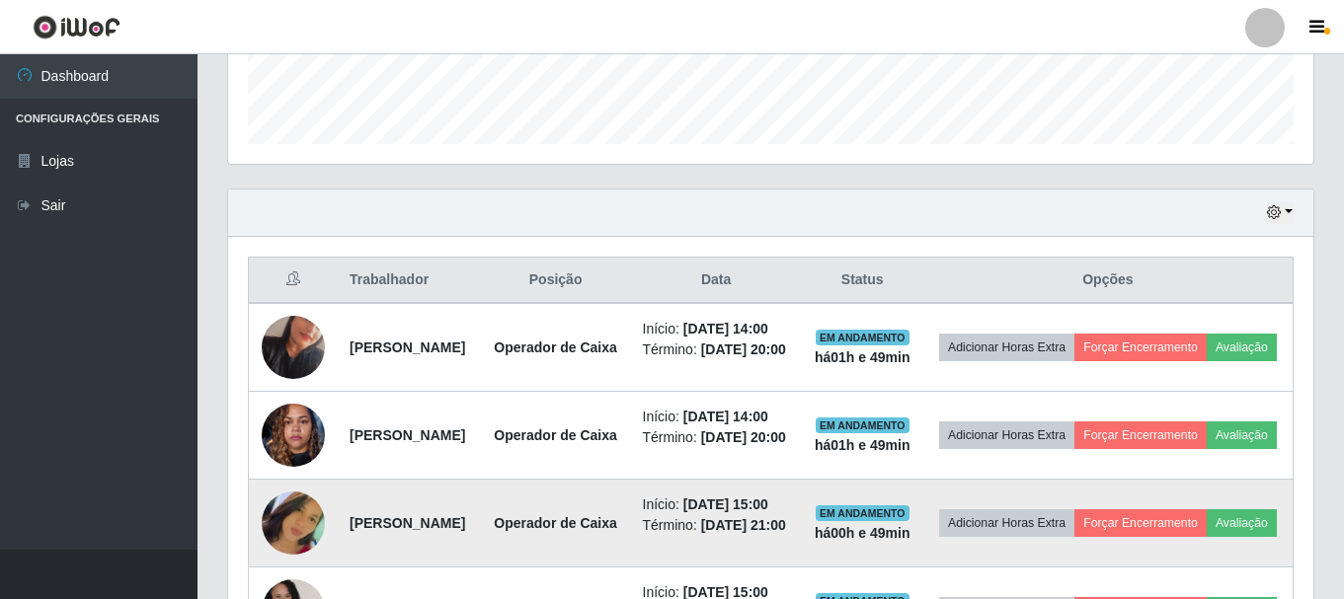
scroll to position [494, 0]
